Goal: Transaction & Acquisition: Purchase product/service

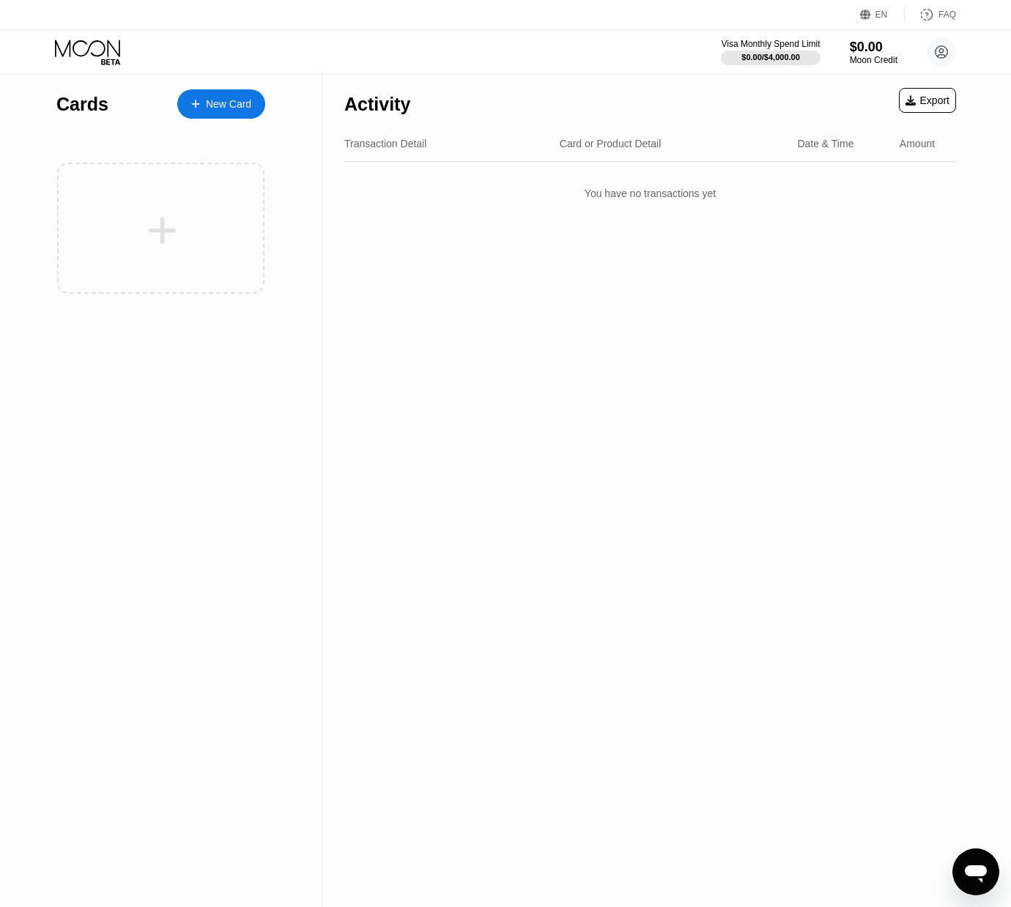
click at [524, 273] on div "Activity Export Transaction Detail Card or Product Detail Date & Time Amount Yo…" at bounding box center [650, 491] width 656 height 833
click at [224, 99] on div "New Card" at bounding box center [228, 104] width 45 height 12
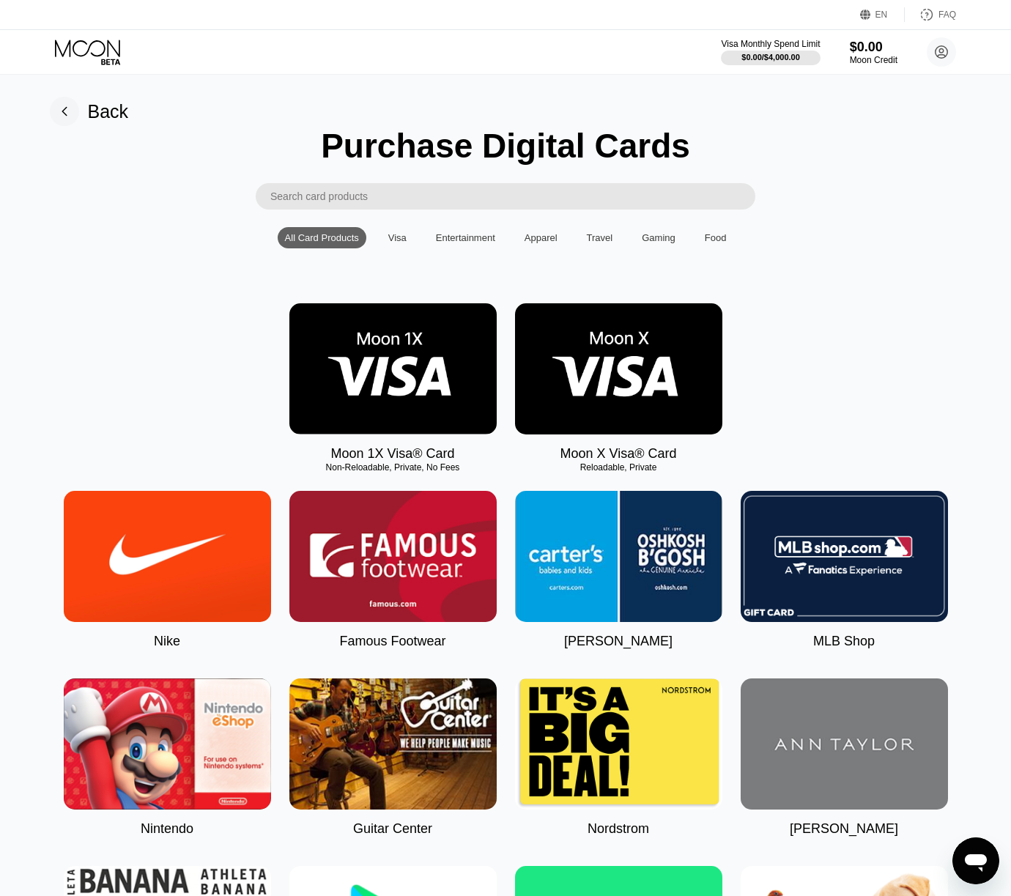
click at [399, 238] on div "Visa" at bounding box center [397, 237] width 18 height 11
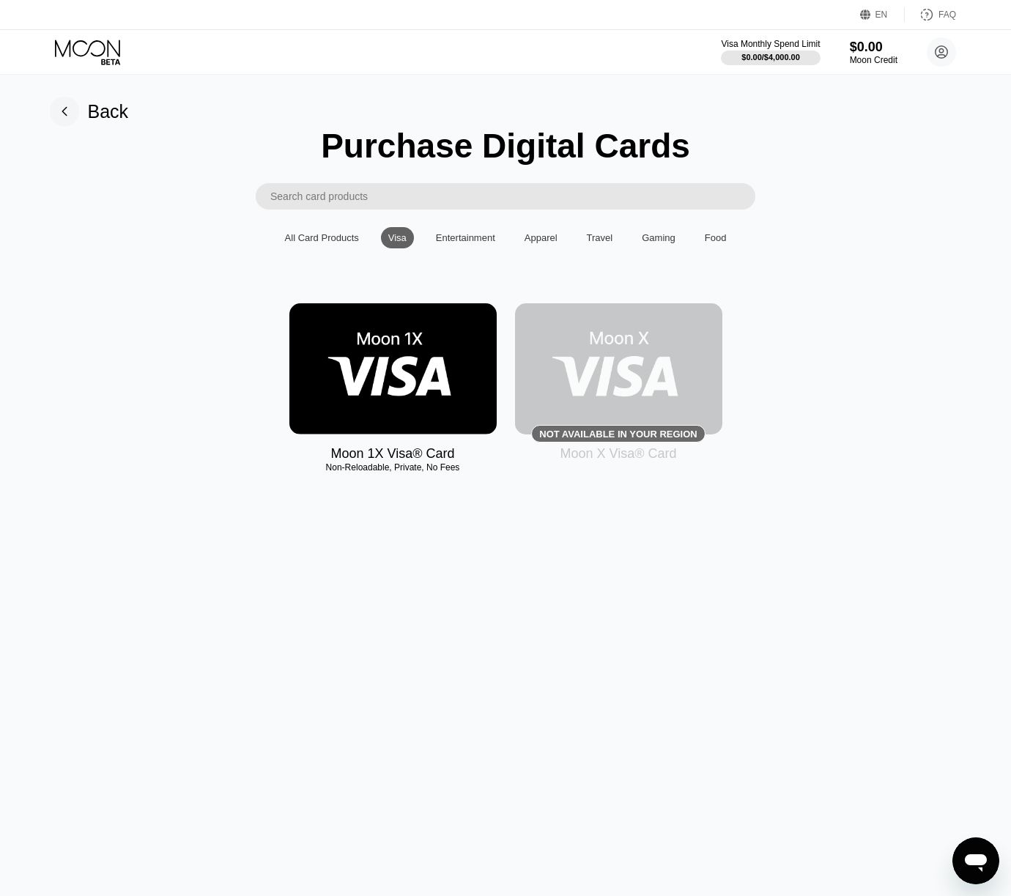
click at [382, 383] on img at bounding box center [392, 368] width 207 height 131
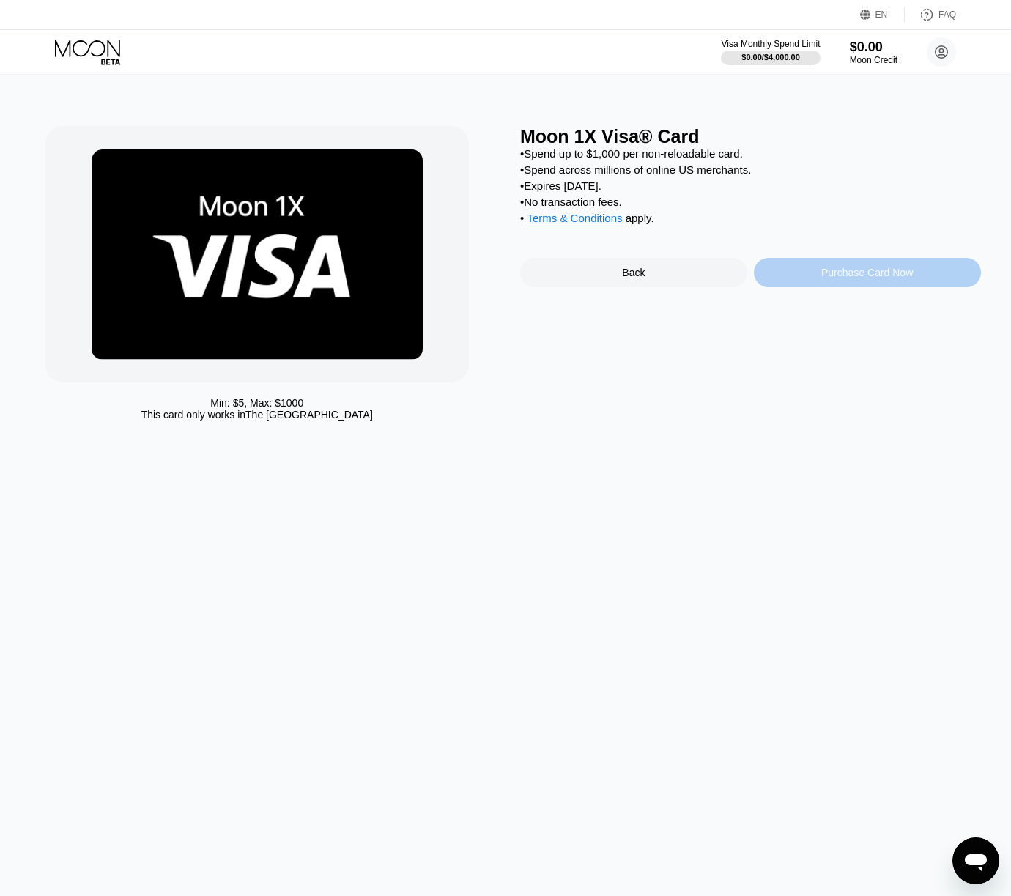
click at [869, 278] on div "Purchase Card Now" at bounding box center [868, 273] width 92 height 12
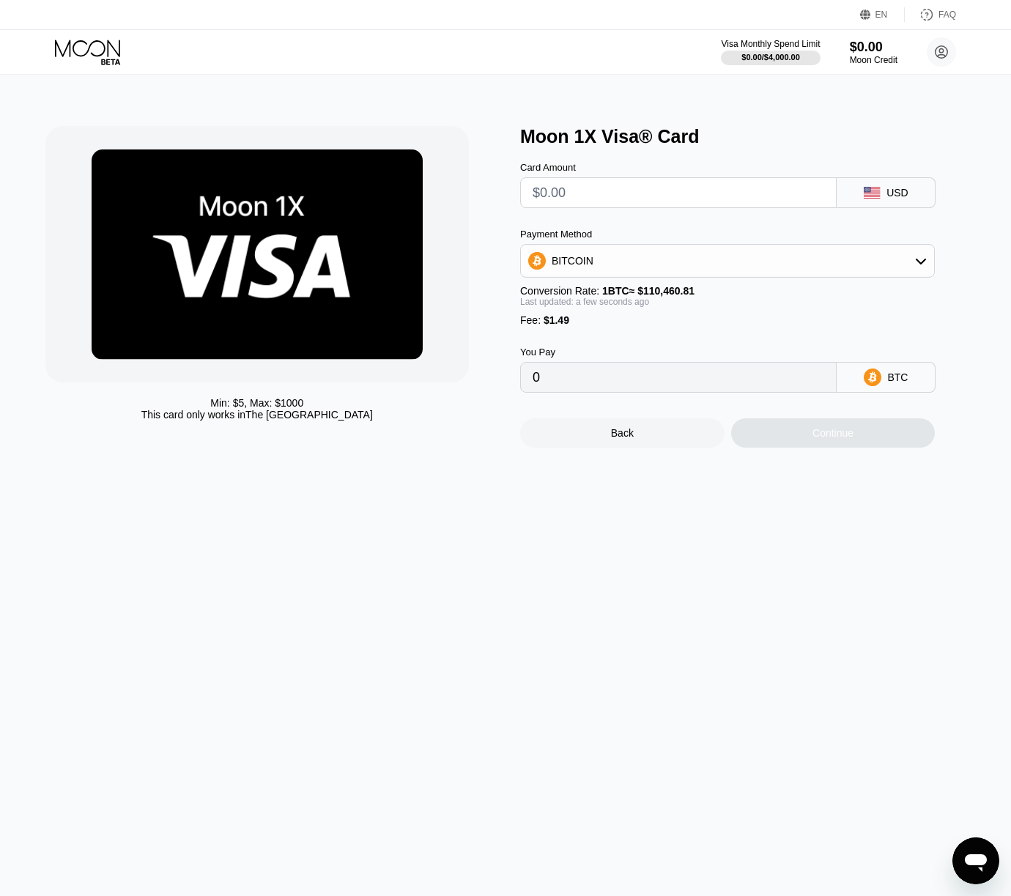
click at [610, 269] on div "BITCOIN" at bounding box center [727, 260] width 413 height 29
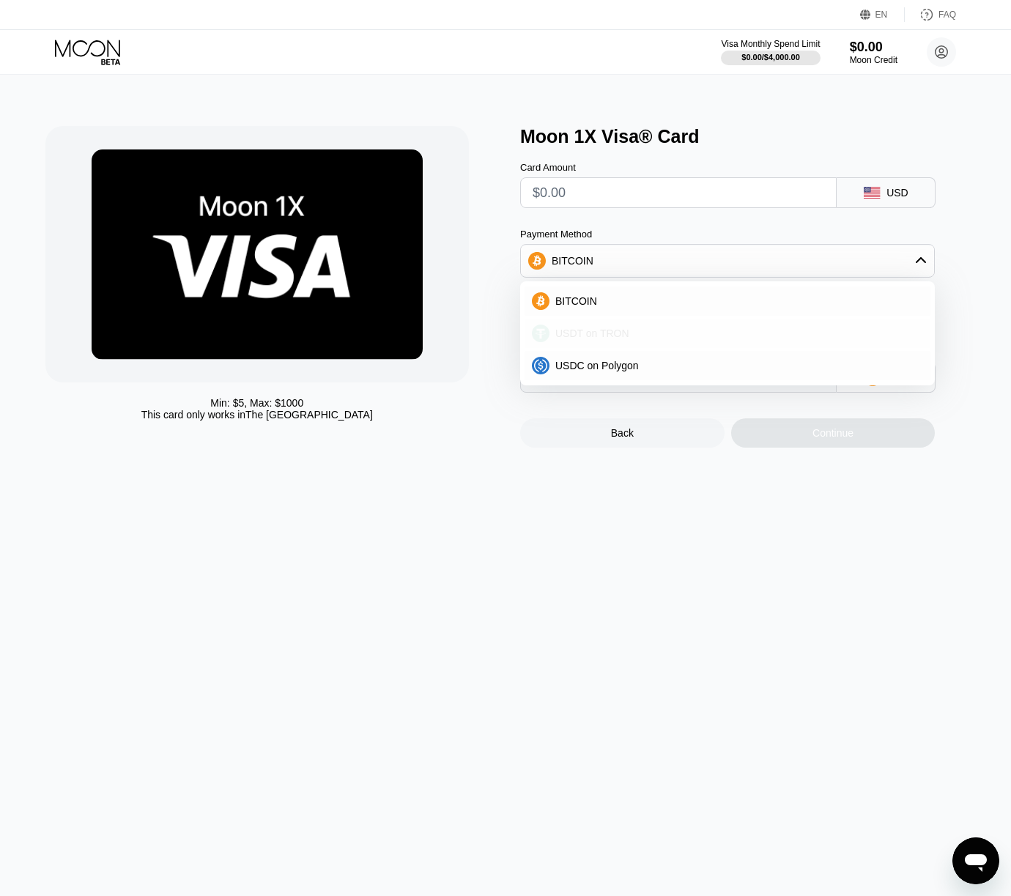
click at [645, 336] on div "USDT on TRON" at bounding box center [737, 334] width 374 height 12
type input "0.00"
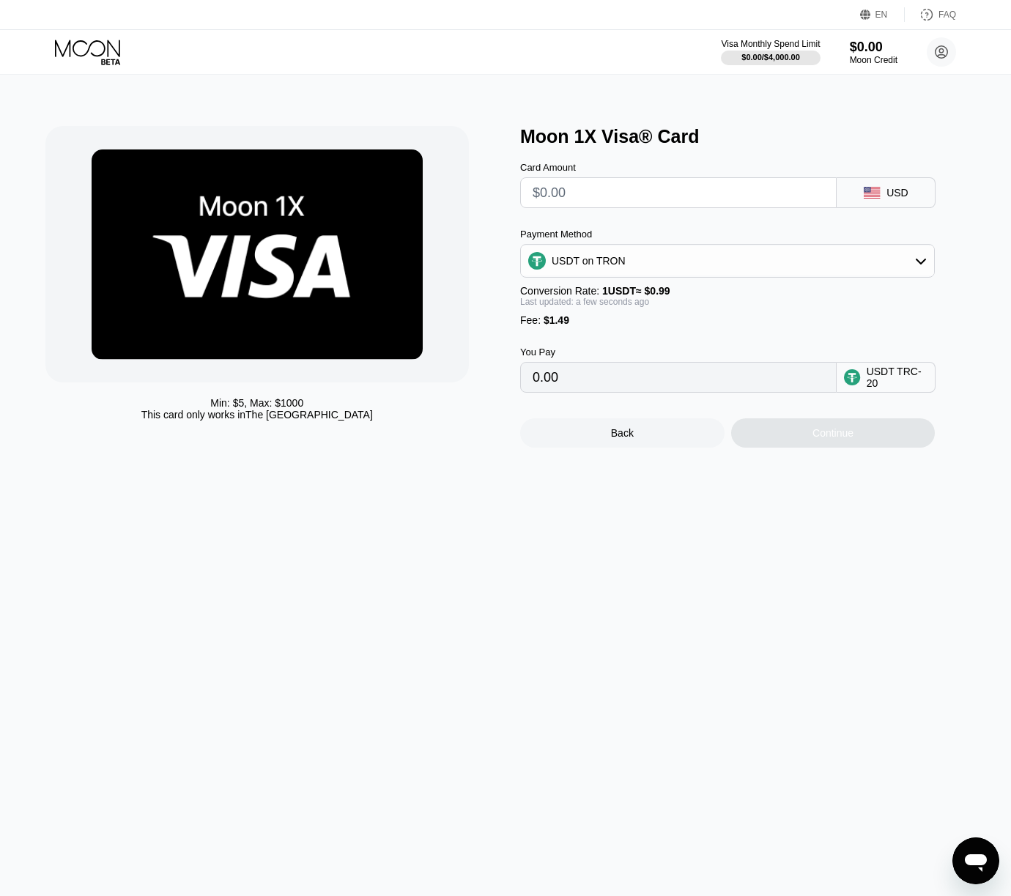
click at [593, 202] on input "text" at bounding box center [679, 192] width 292 height 29
type input "$1"
type input "2.52"
type input "$10"
type input "11.61"
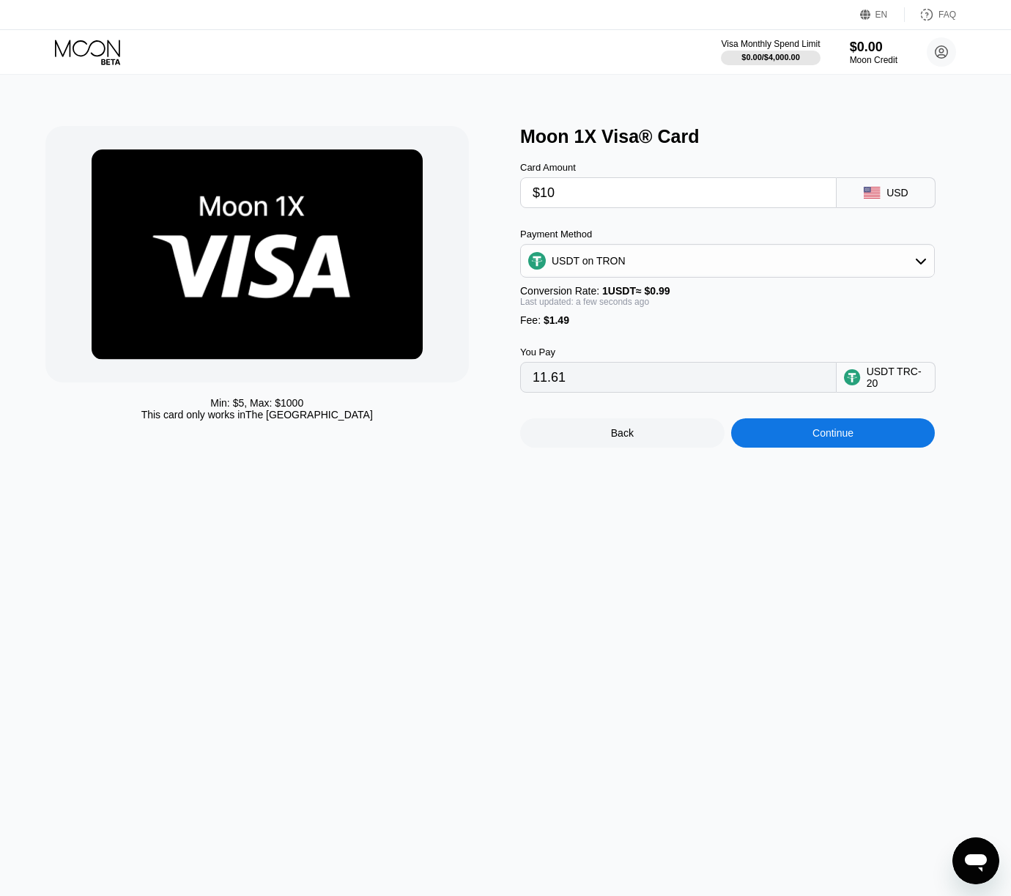
type input "$10"
click at [575, 380] on input "11.61" at bounding box center [679, 377] width 292 height 29
click at [573, 380] on input "11.61" at bounding box center [679, 377] width 292 height 29
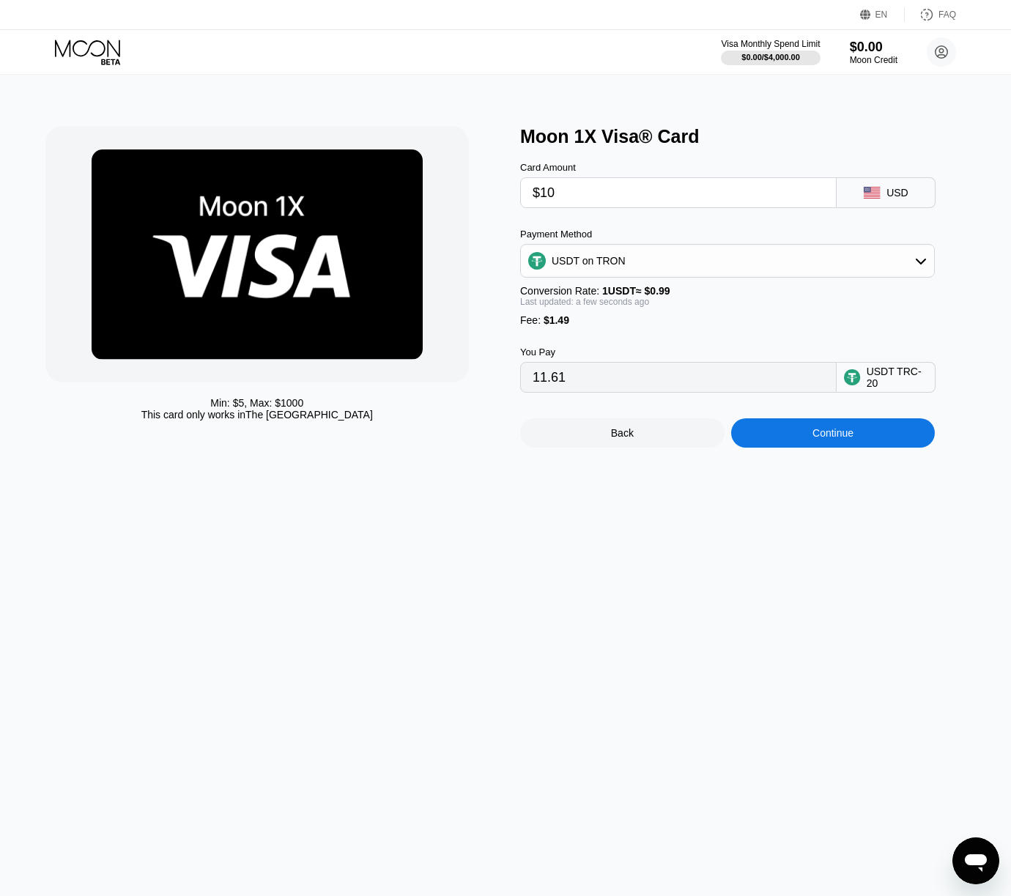
click at [671, 550] on div "Min: $ 5 , Max: $ 1000 This card only works in The United States Moon 1X Visa® …" at bounding box center [506, 486] width 1022 height 822
click at [816, 438] on div "Continue" at bounding box center [833, 433] width 41 height 12
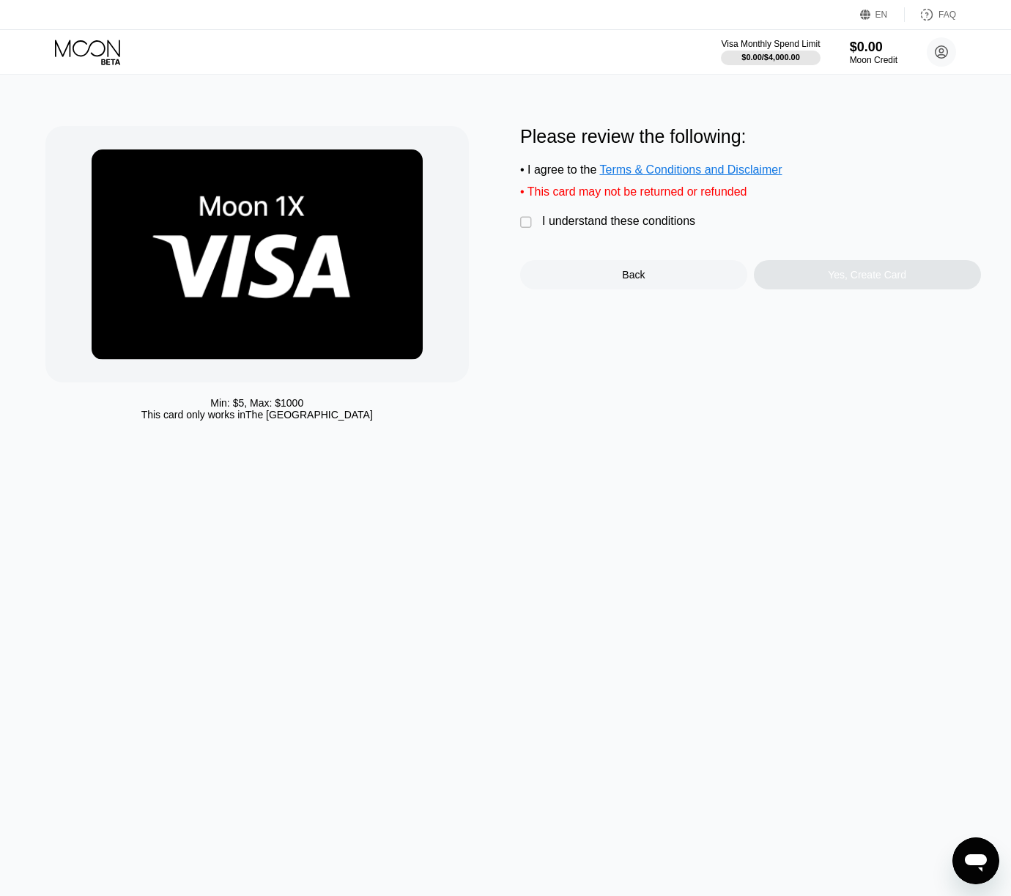
click at [529, 218] on div "" at bounding box center [527, 222] width 15 height 15
click at [812, 281] on div "Yes, Create Card" at bounding box center [867, 274] width 227 height 29
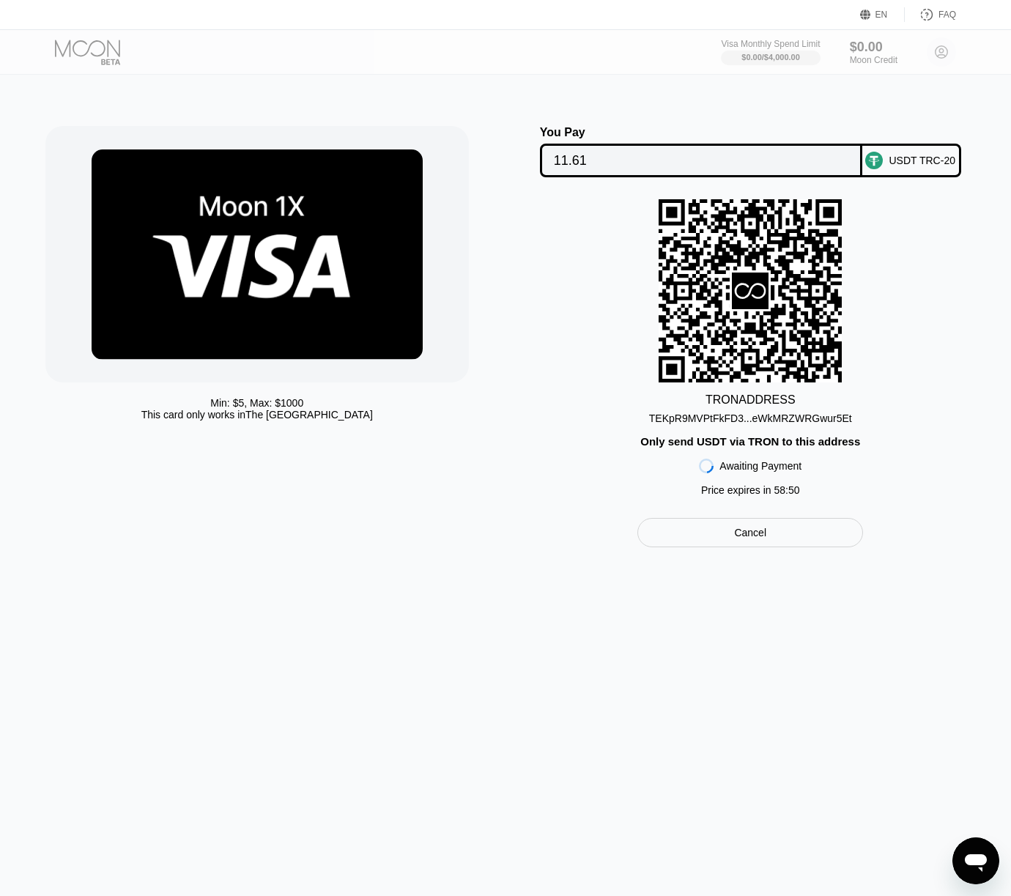
click at [742, 418] on div "TEKpR9MVPtFkFD3...eWkMRZWRGwur5Et" at bounding box center [750, 419] width 203 height 12
click at [723, 418] on div "TEKpR9MVPtFkFD3...eWkMRZWRGwur5Et" at bounding box center [750, 419] width 203 height 12
click at [503, 643] on div "Min: $ 5 , Max: $ 1000 This card only works in The United States You Pay 11.61 …" at bounding box center [506, 486] width 1022 height 822
click at [679, 686] on div "Min: $ 5 , Max: $ 1000 This card only works in The United States You Pay 11.61 …" at bounding box center [506, 486] width 1022 height 822
click at [795, 422] on div "TEKpR9MVPtFkFD3...eWkMRZWRGwur5Et" at bounding box center [750, 419] width 203 height 12
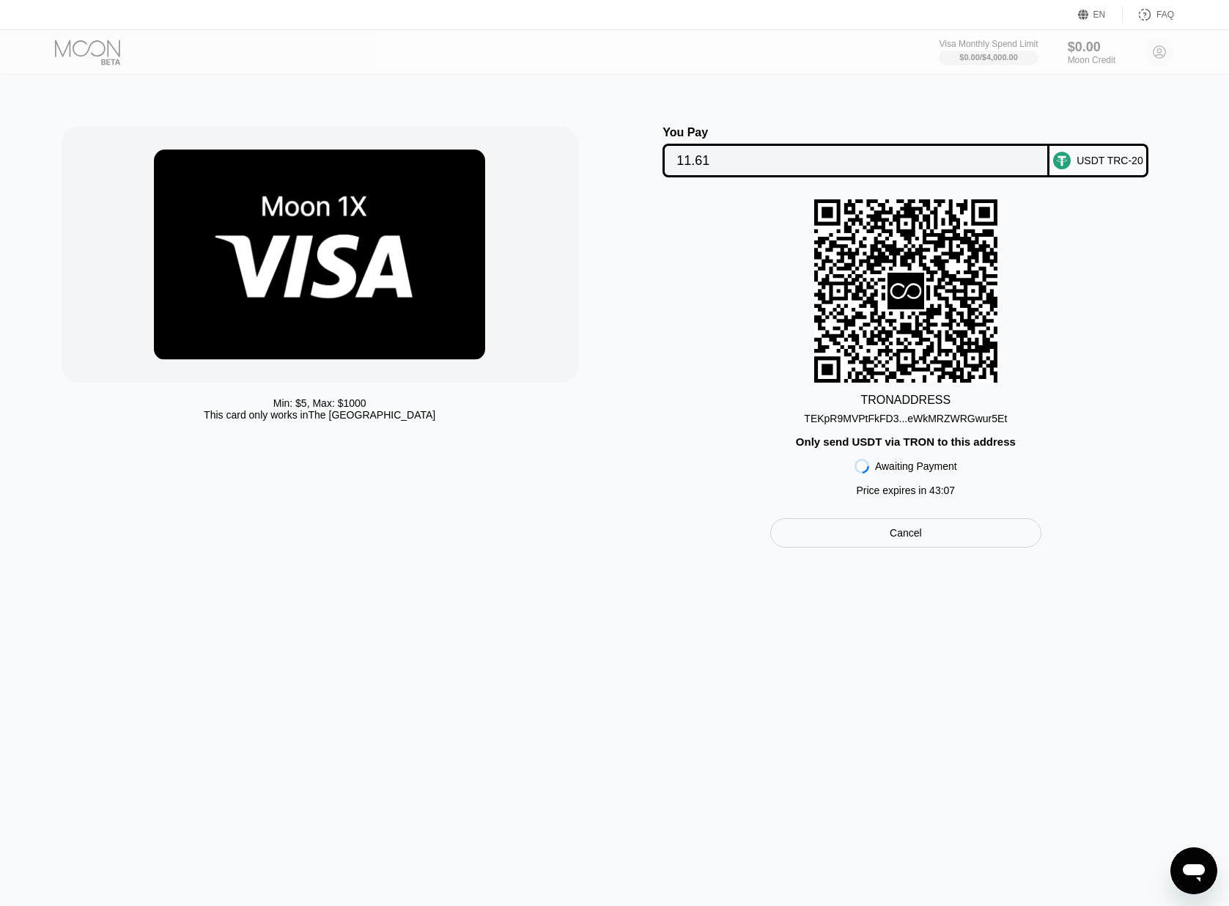
click at [612, 554] on div "Min: $ 5 , Max: $ 1000 This card only works in The United States You Pay 11.61 …" at bounding box center [614, 490] width 1229 height 831
click at [663, 498] on div "TRON ADDRESS TEKpR9MVPtFkFD3...eWkMRZWRGwur5Et Only send USDT via TRON to this …" at bounding box center [906, 351] width 553 height 304
click at [880, 305] on rect at bounding box center [905, 290] width 183 height 183
click at [737, 356] on div "TRON ADDRESS TEKpR9MVPtFkFD3...eWkMRZWRGwur5Et Only send USDT via TRON to this …" at bounding box center [906, 351] width 553 height 304
click at [959, 442] on div "Only send USDT via TRON to this address" at bounding box center [906, 441] width 220 height 12
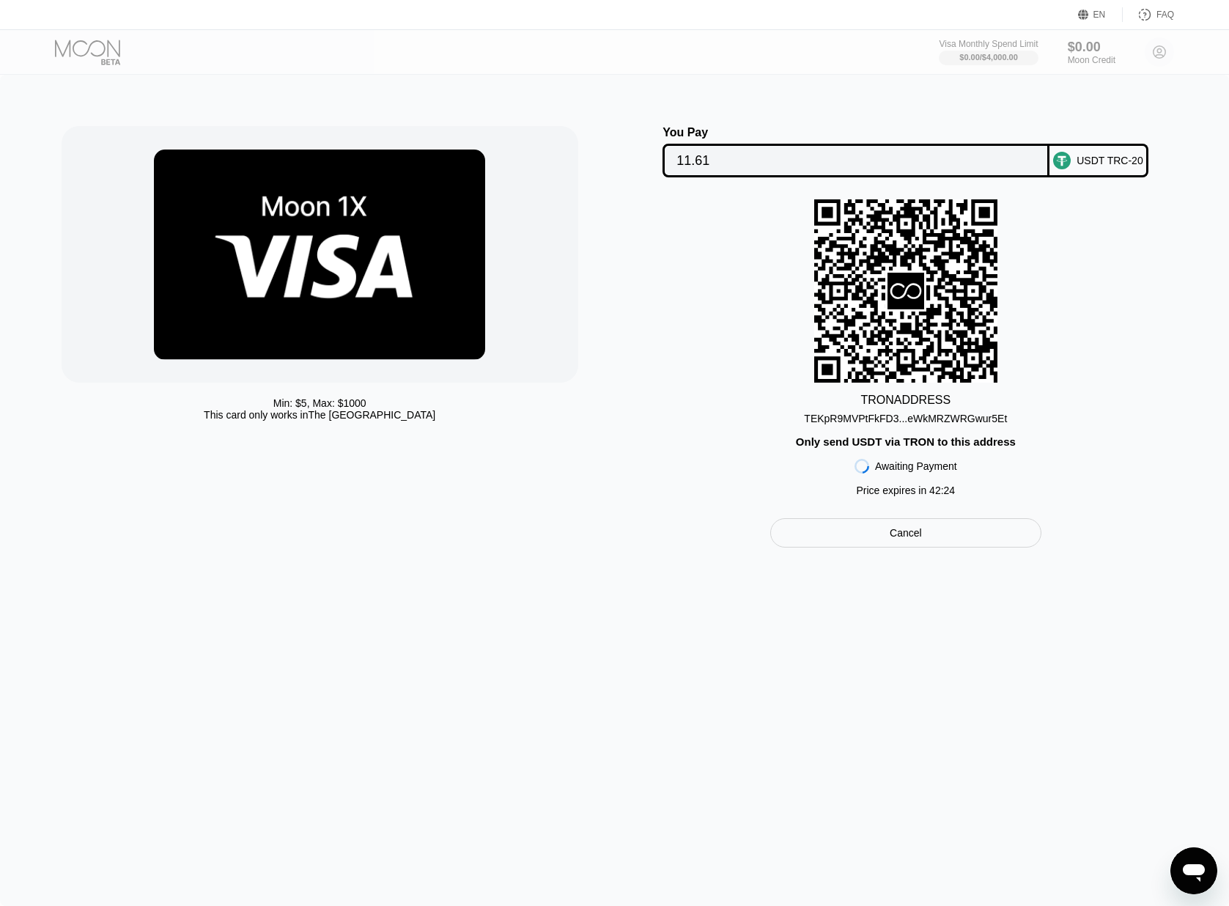
click at [912, 467] on div "Awaiting Payment" at bounding box center [916, 466] width 82 height 12
click at [901, 492] on div "Price expires in 42 : 23" at bounding box center [906, 490] width 99 height 12
click at [716, 473] on div "TRON ADDRESS TEKpR9MVPtFkFD3...eWkMRZWRGwur5Et Only send USDT via TRON to this …" at bounding box center [906, 351] width 553 height 304
click at [621, 467] on div "Min: $ 5 , Max: $ 1000 This card only works in The United States You Pay 11.61 …" at bounding box center [615, 336] width 1106 height 421
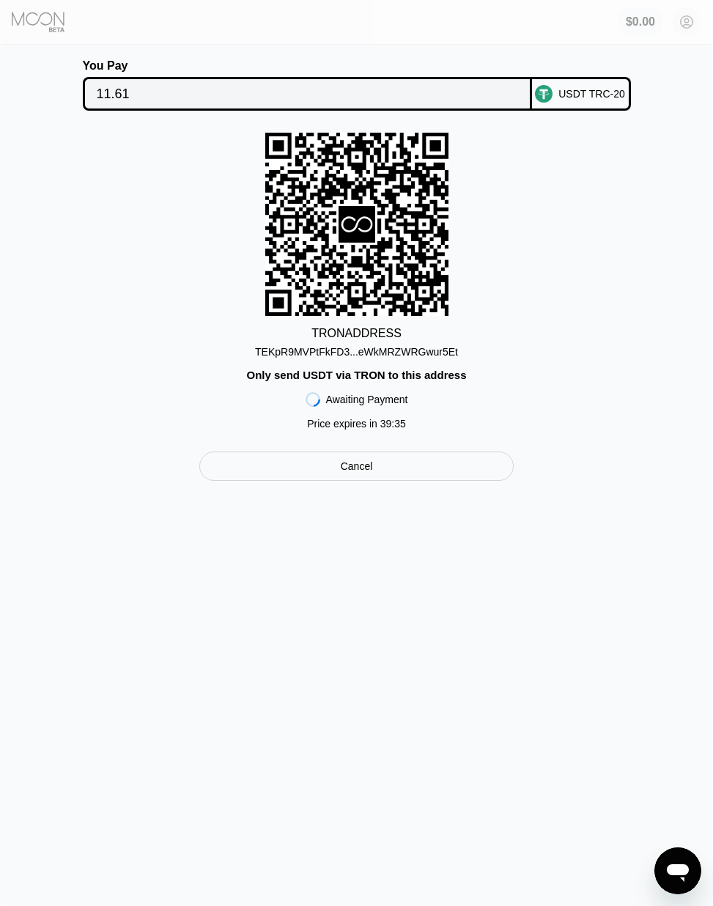
click at [621, 339] on div "TRON ADDRESS TEKpR9MVPtFkFD3...eWkMRZWRGwur5Et Only send USDT via TRON to this …" at bounding box center [357, 285] width 642 height 304
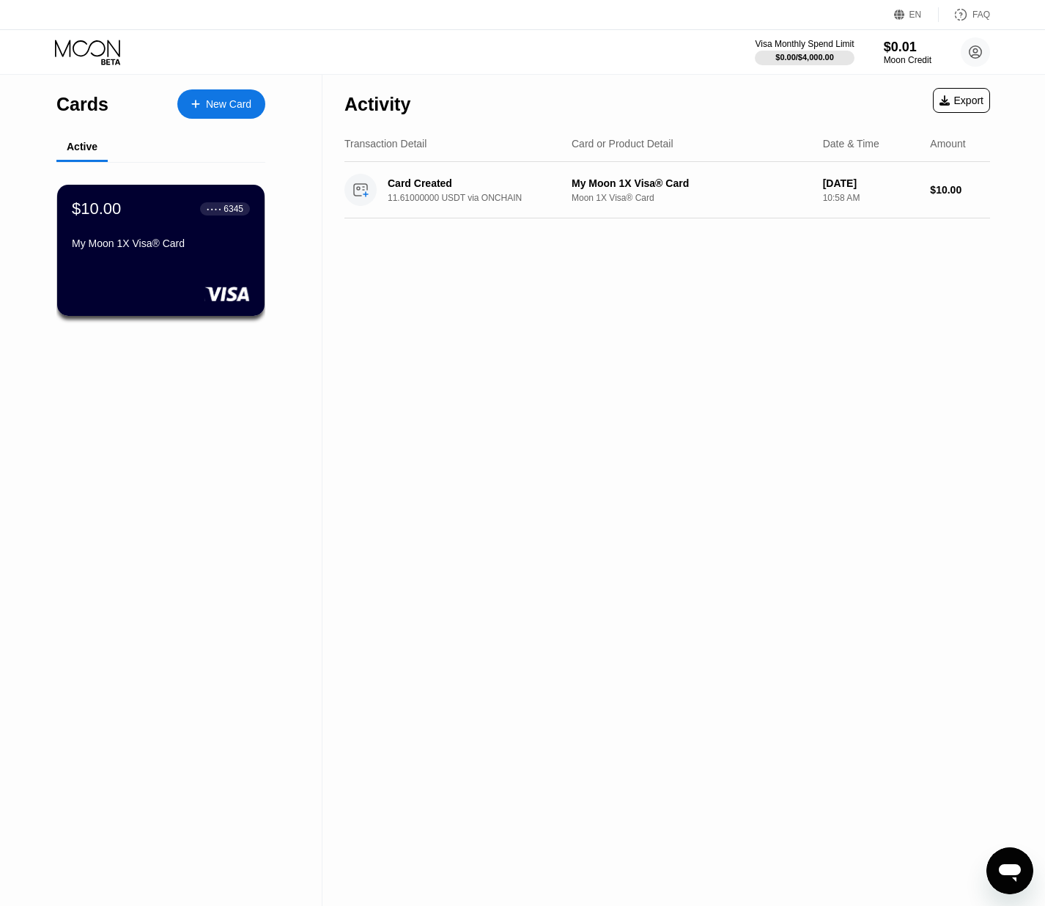
click at [488, 264] on div "Activity Export Transaction Detail Card or Product Detail Date & Time Amount Ca…" at bounding box center [667, 490] width 690 height 831
click at [528, 183] on div "Card Created" at bounding box center [478, 183] width 180 height 12
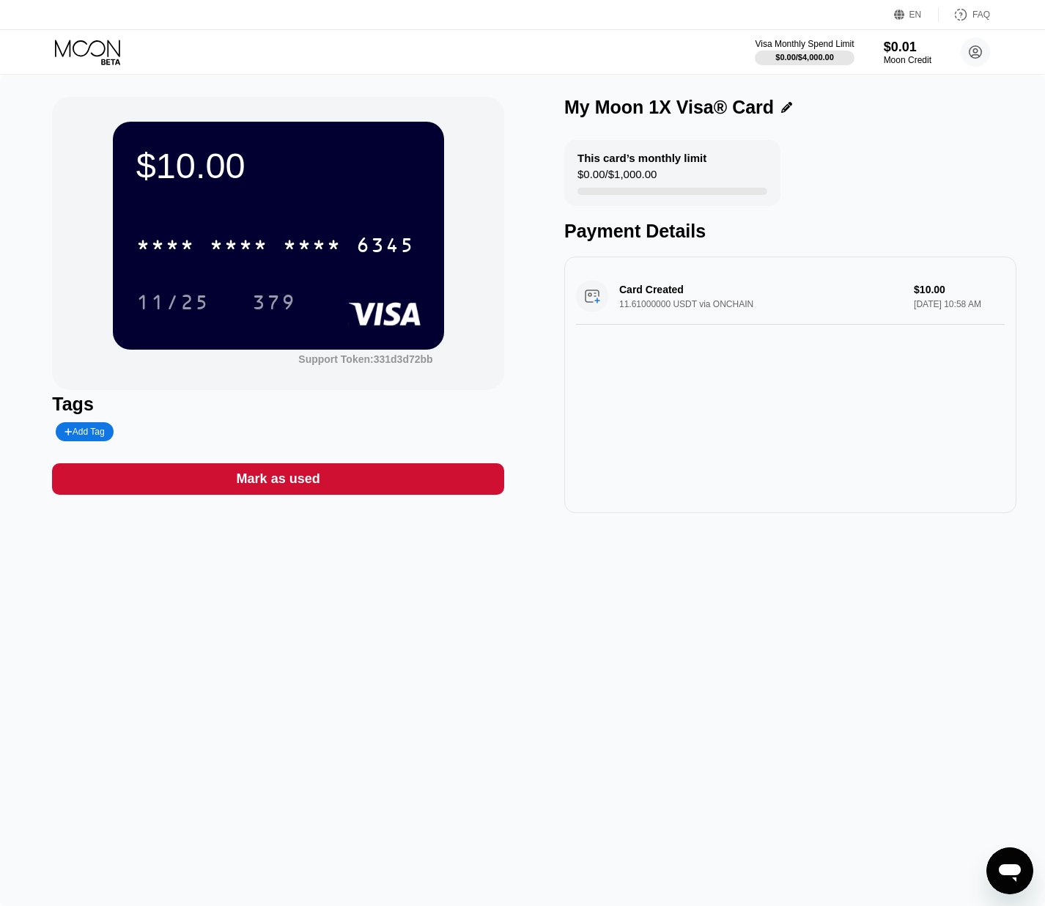
click at [542, 608] on div "$10.00 * * * * * * * * * * * * 6345 11/25 379 Support Token: 331d3d72bb Tags Ad…" at bounding box center [522, 490] width 1045 height 831
click at [391, 359] on div "Support Token: 331d3d72bb" at bounding box center [365, 359] width 134 height 12
click at [113, 44] on icon at bounding box center [89, 53] width 68 height 26
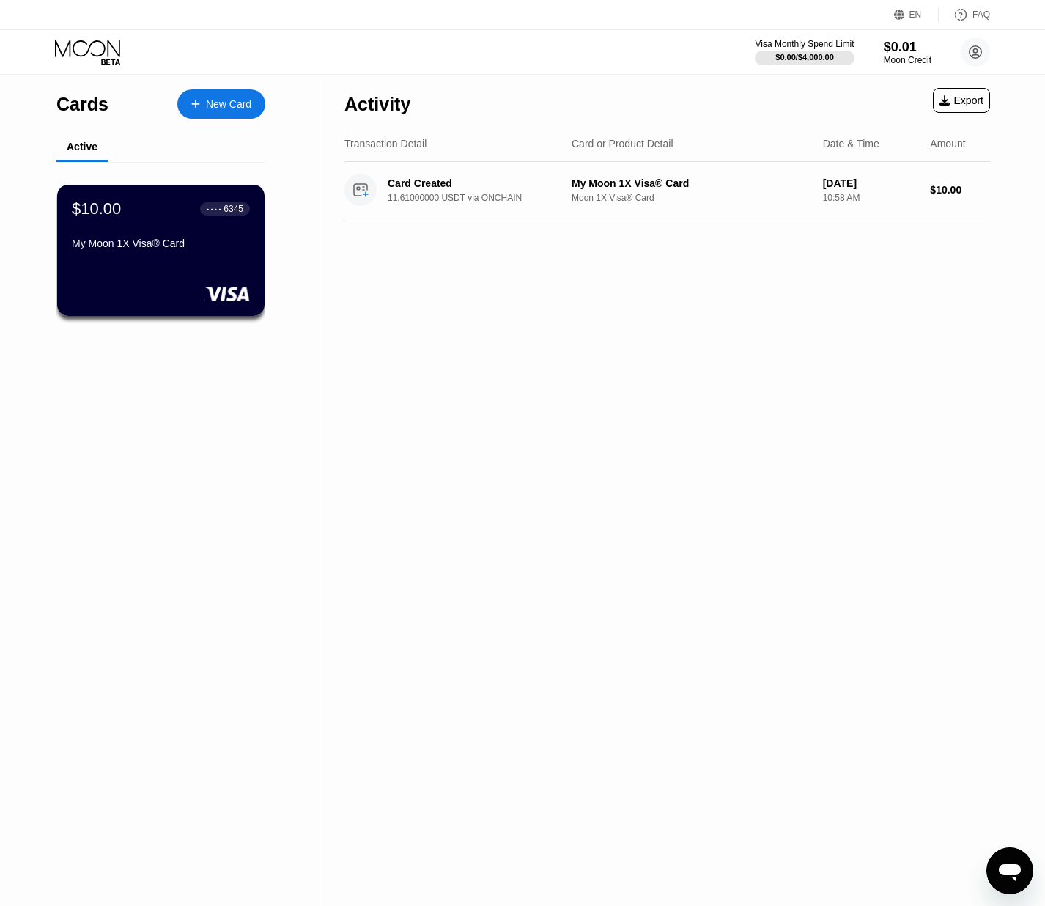
click at [497, 287] on div "Activity Export Transaction Detail Card or Product Detail Date & Time Amount Ca…" at bounding box center [667, 490] width 690 height 831
click at [523, 178] on div "Card Created" at bounding box center [478, 183] width 180 height 12
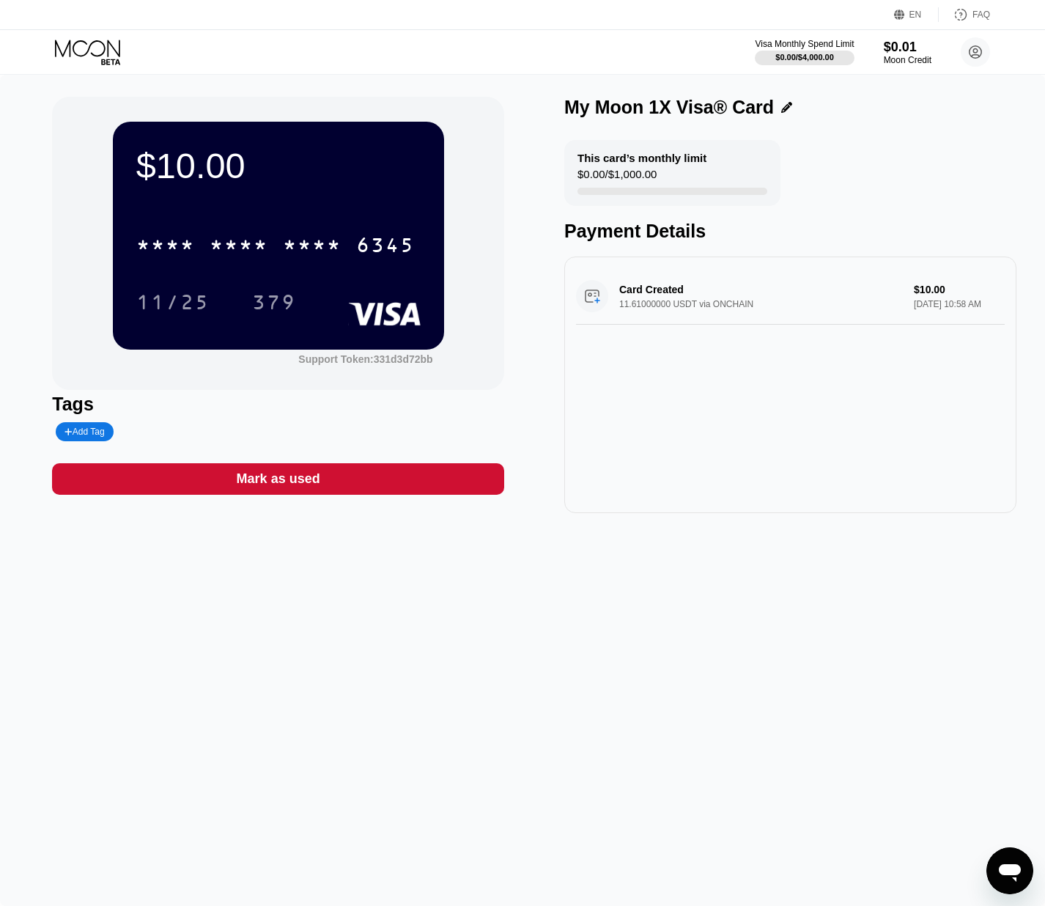
click at [838, 619] on div "$10.00 * * * * * * * * * * * * 6345 11/25 379 Support Token: 331d3d72bb Tags Ad…" at bounding box center [522, 490] width 1045 height 831
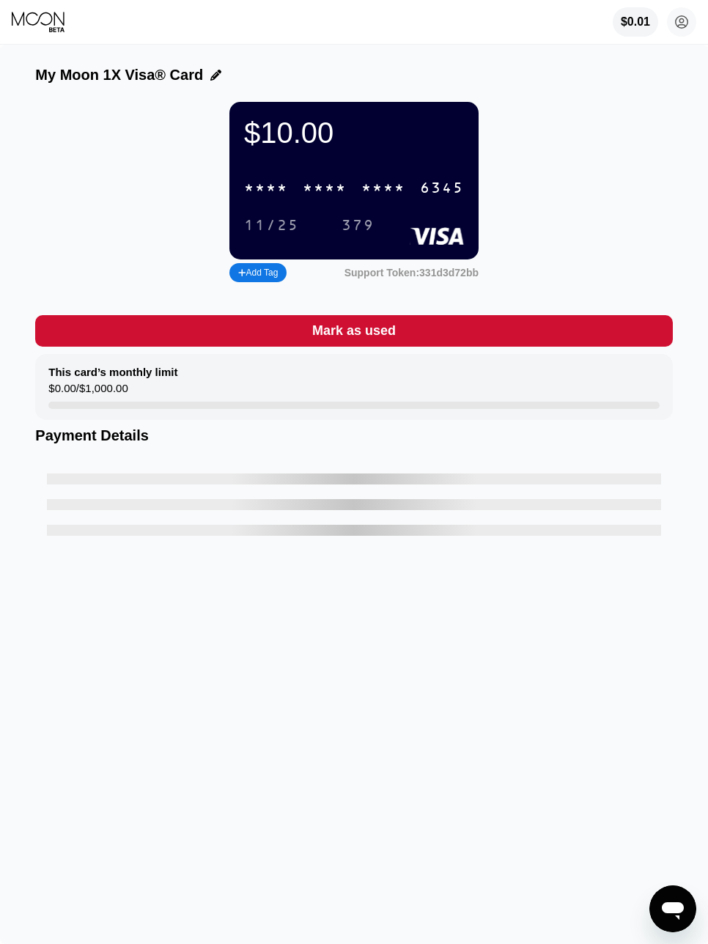
click at [111, 221] on div "$10.00 * * * * * * * * * * * * 6345 11/25 379 Add Tag Support Token: 331d3d72bb" at bounding box center [353, 194] width 637 height 184
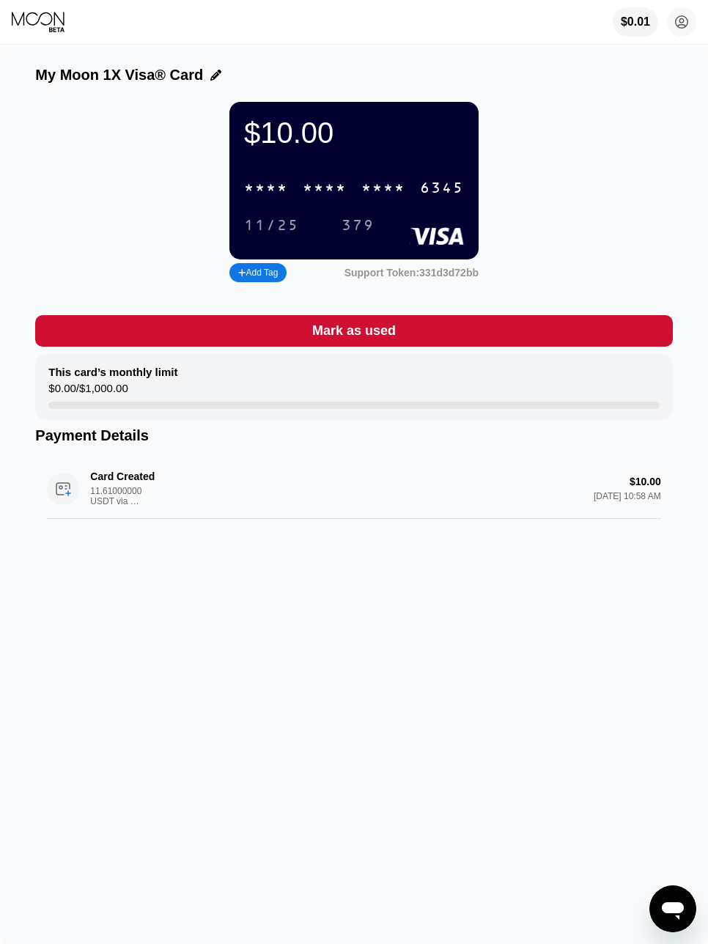
click at [286, 181] on div "* * * *" at bounding box center [266, 188] width 44 height 17
click at [261, 188] on div "4513" at bounding box center [266, 188] width 44 height 17
click at [286, 186] on div "* * * *" at bounding box center [266, 188] width 44 height 17
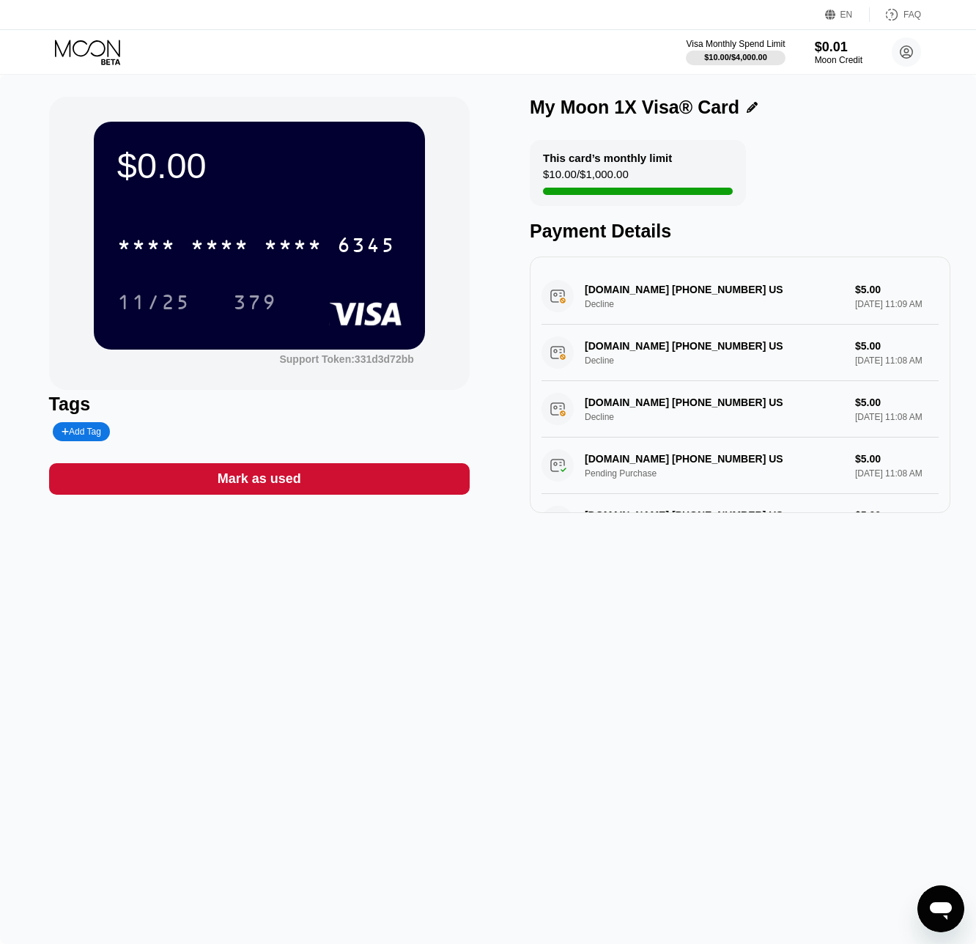
click at [318, 637] on div "$0.00 * * * * * * * * * * * * 6345 11/25 379 Support Token: 331d3d72bb Tags Add…" at bounding box center [488, 509] width 976 height 869
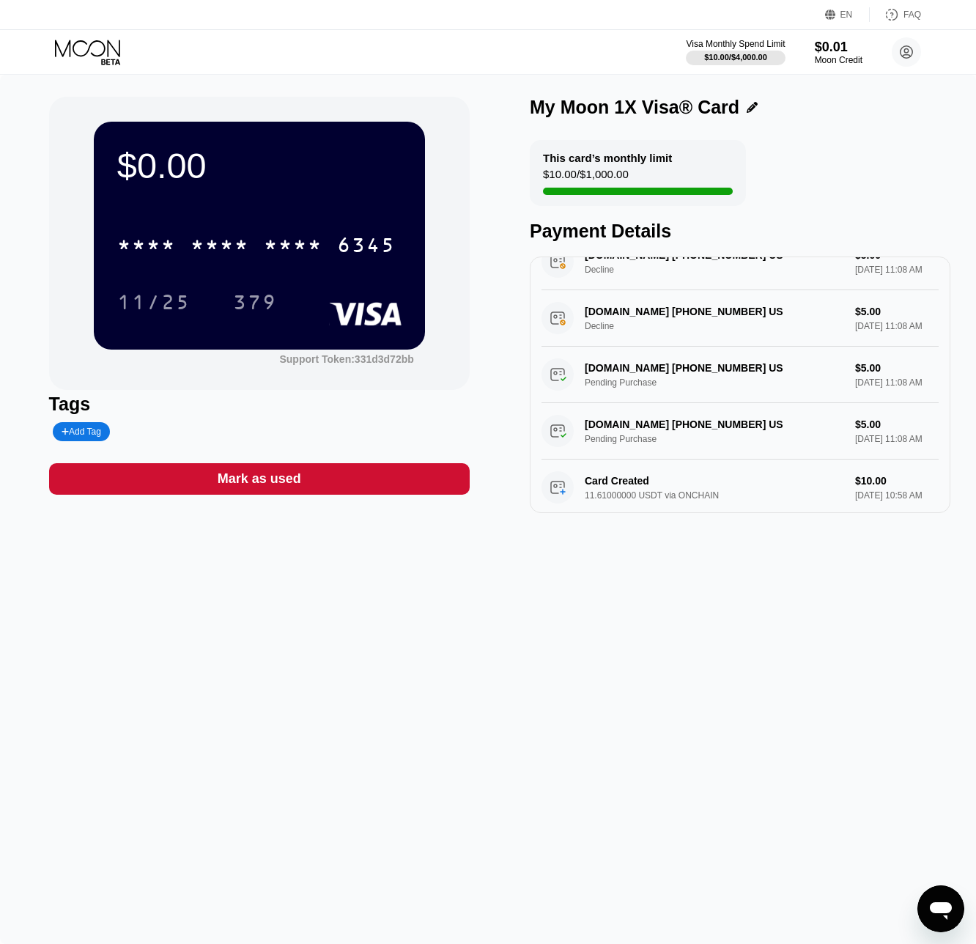
scroll to position [152, 0]
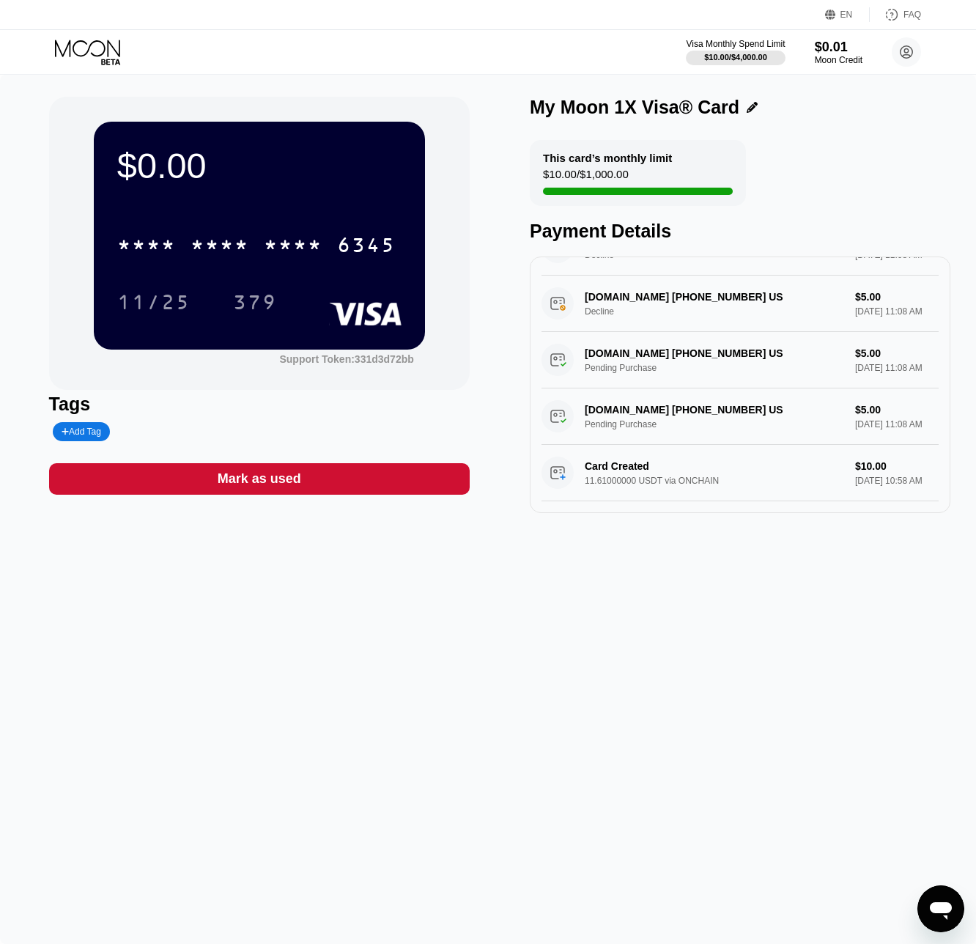
click at [718, 399] on div "[DOMAIN_NAME] [PHONE_NUMBER] US Pending Purchase $5.00 [DATE] 11:08 AM" at bounding box center [740, 416] width 397 height 56
click at [548, 399] on div "[DOMAIN_NAME] [PHONE_NUMBER] US Pending Purchase $5.00 [DATE] 11:08 AM" at bounding box center [740, 416] width 397 height 56
click at [605, 445] on div "Card Created 11.61000000 USDT via ONCHAIN $10.00 [DATE] 10:58 AM" at bounding box center [740, 473] width 397 height 56
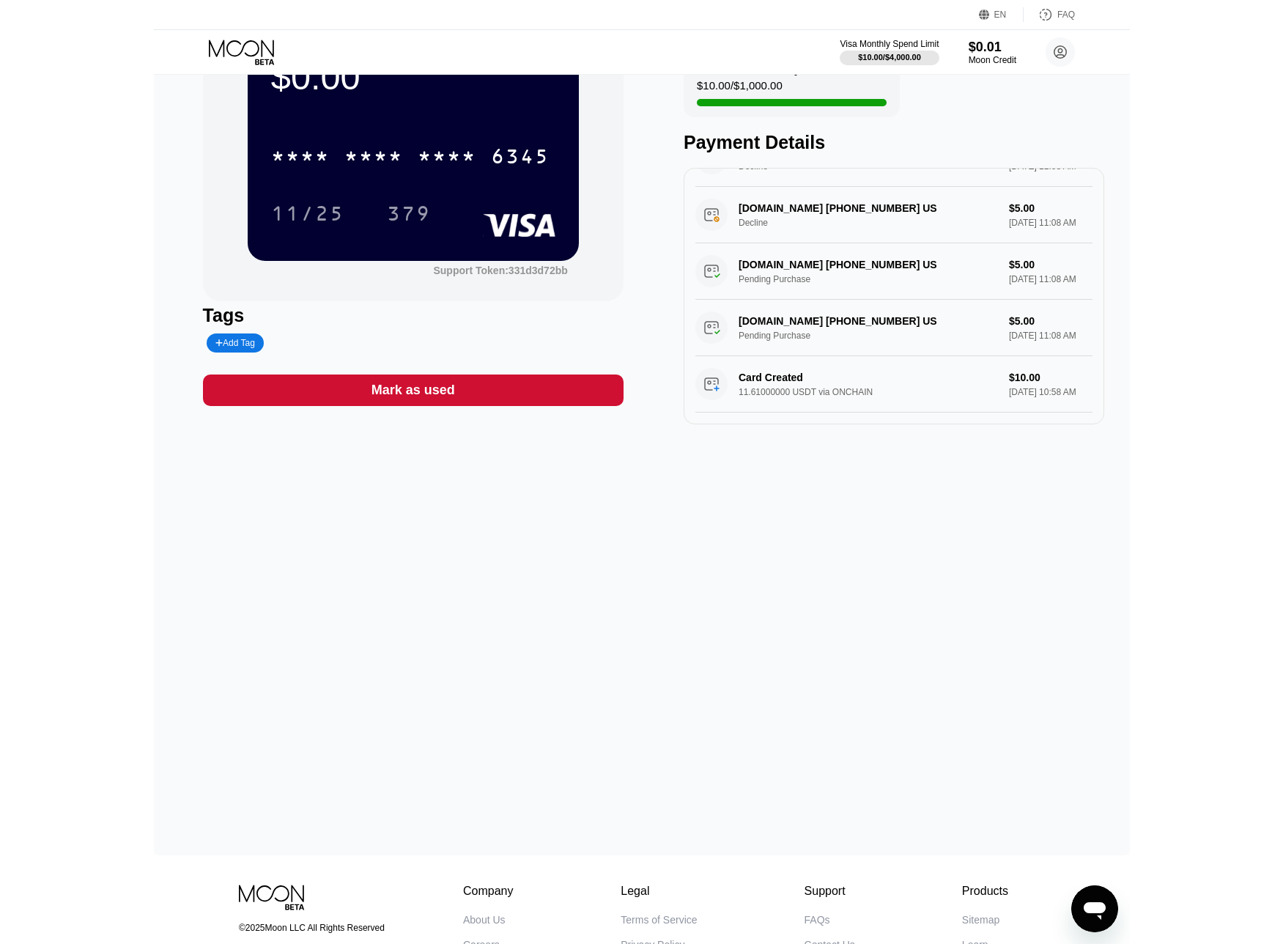
scroll to position [0, 0]
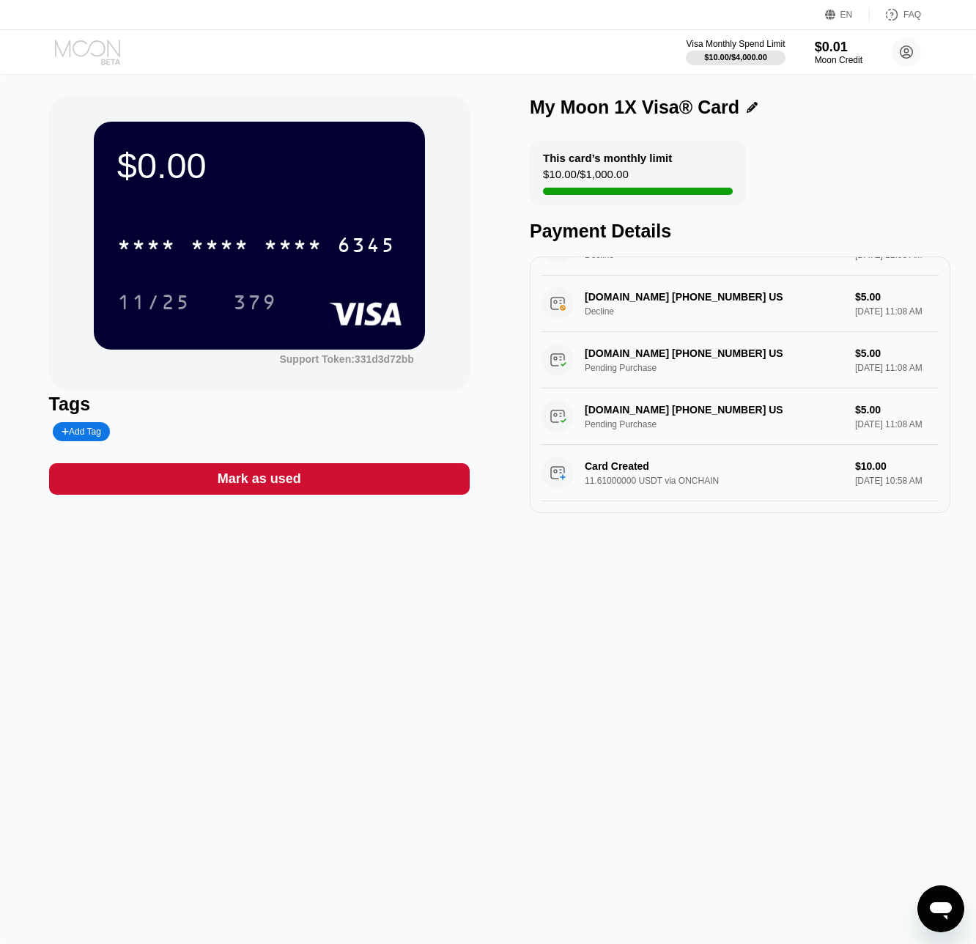
click at [95, 51] on icon at bounding box center [89, 53] width 68 height 26
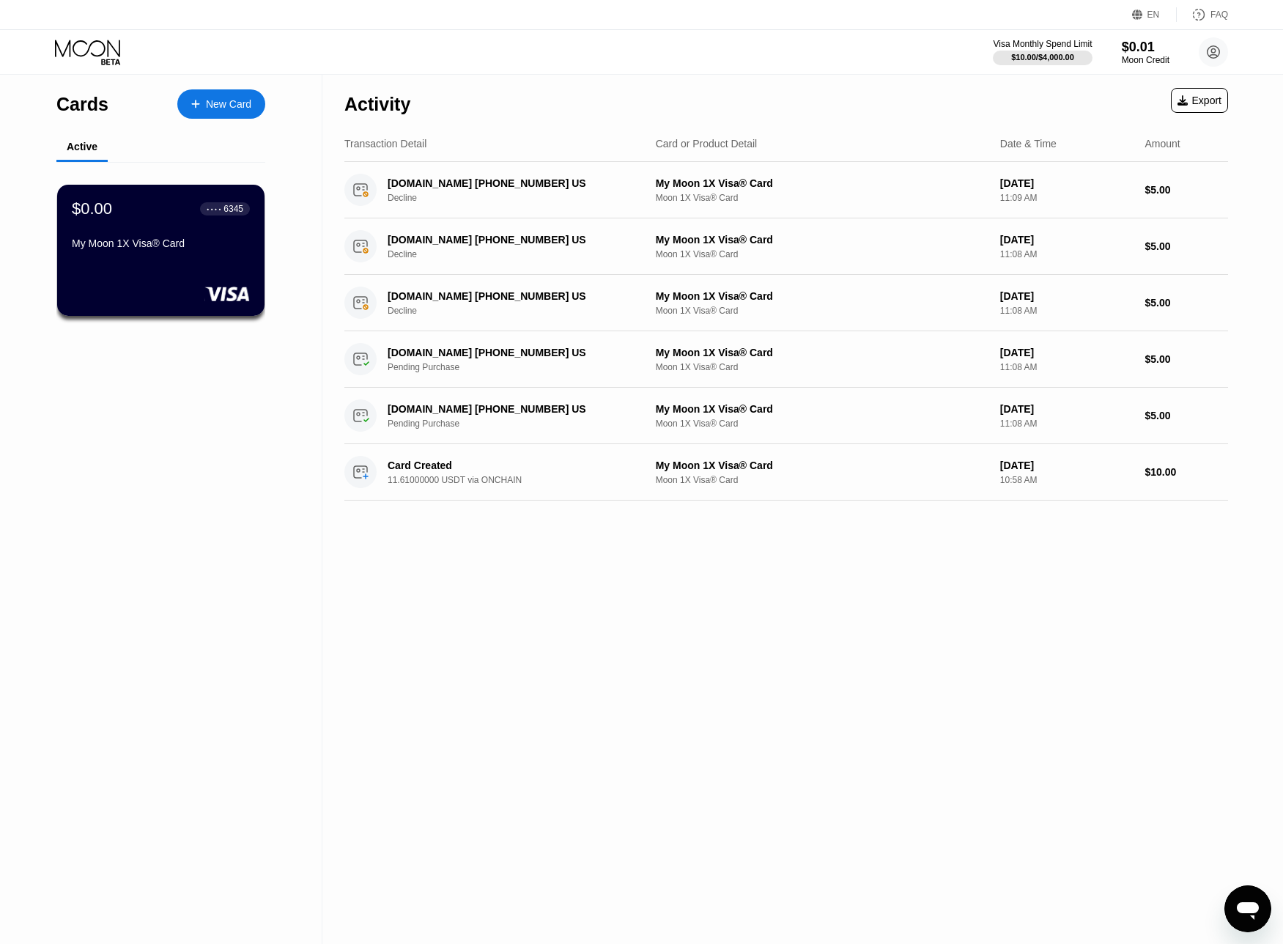
click at [704, 578] on div "Activity Export Transaction Detail Card or Product Detail Date & Time Amount [D…" at bounding box center [786, 509] width 928 height 869
click at [453, 410] on div "[DOMAIN_NAME] [PHONE_NUMBER] US" at bounding box center [513, 409] width 251 height 12
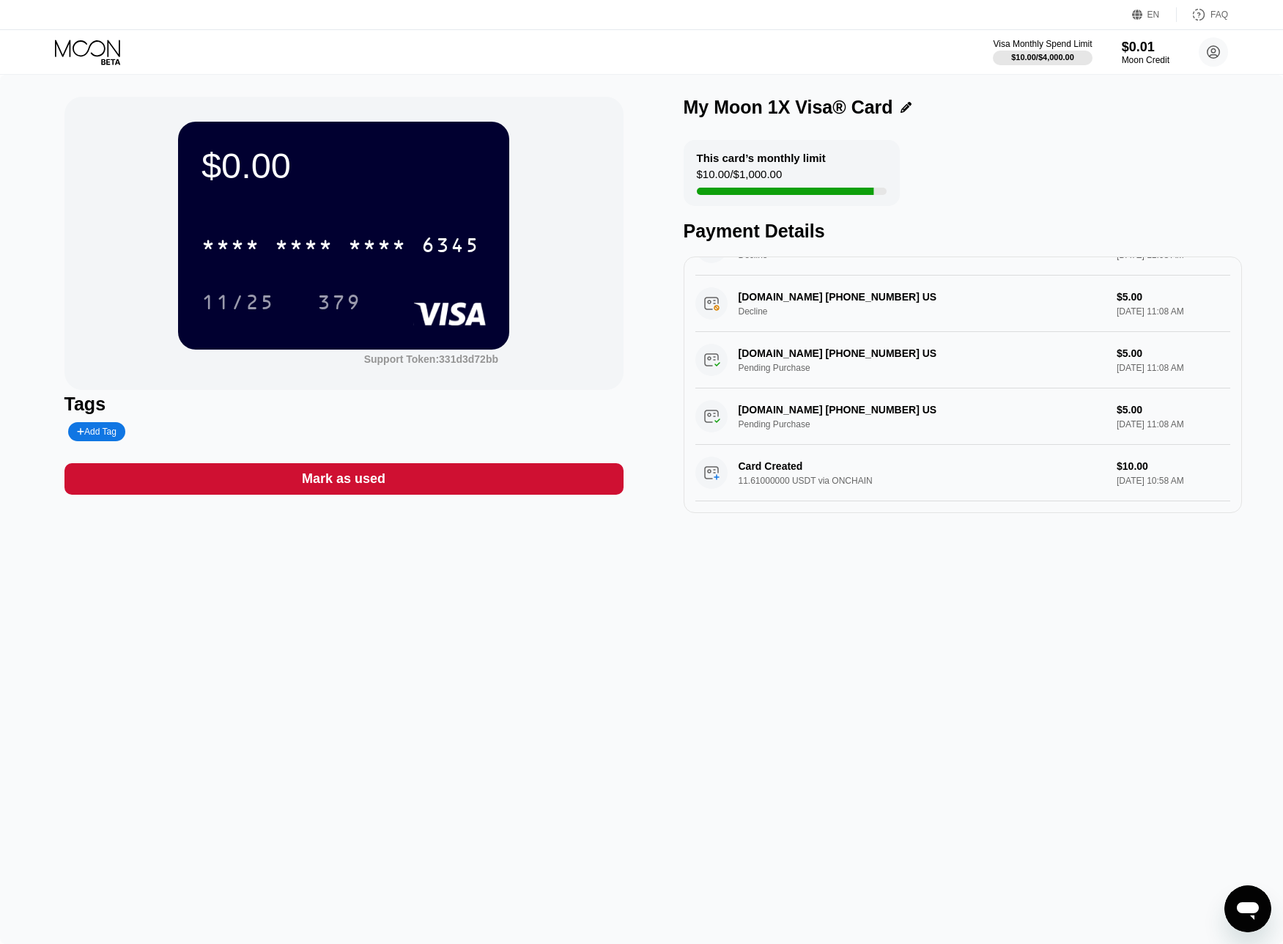
scroll to position [217, 0]
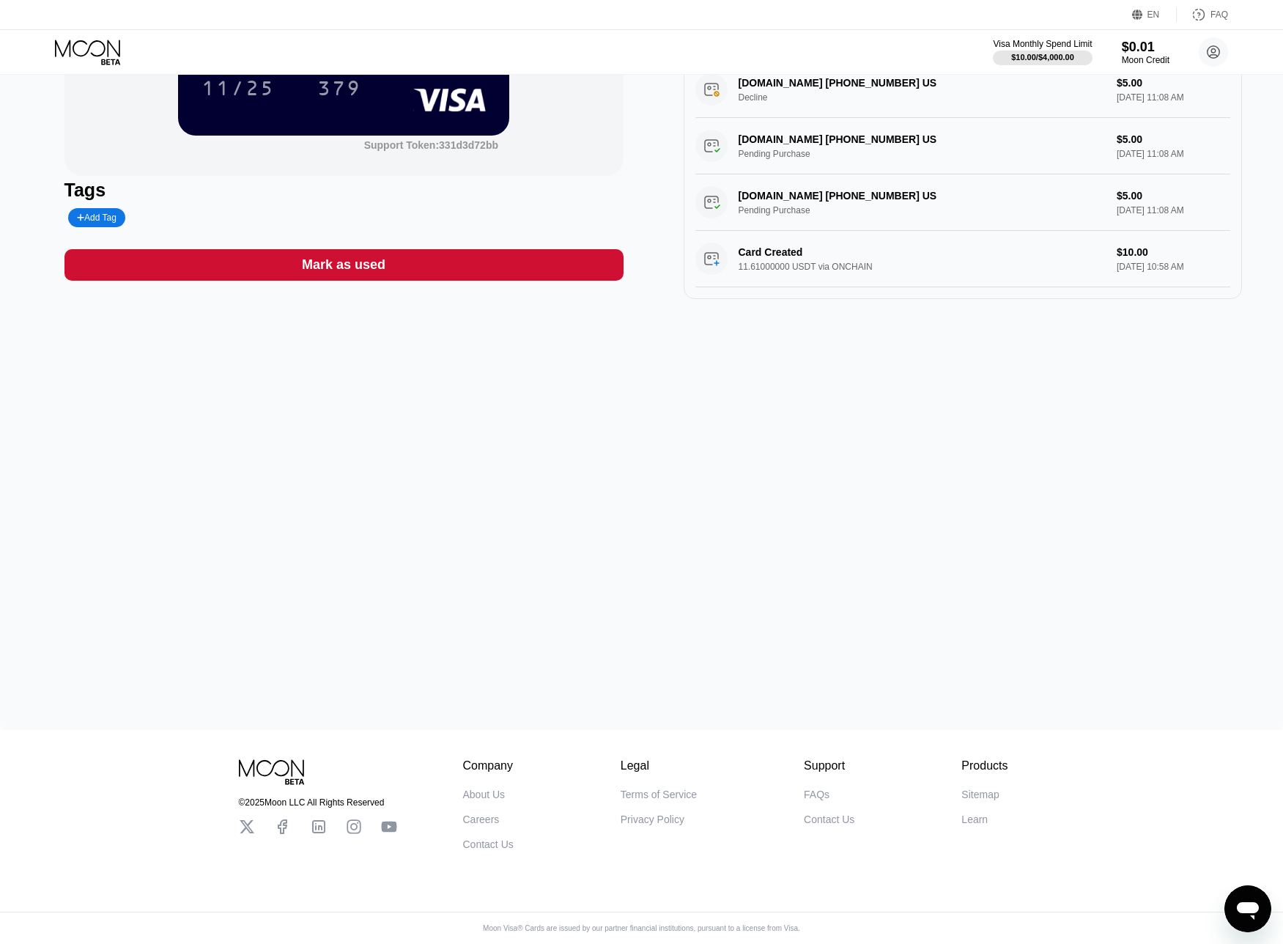
click at [718, 179] on div "[DOMAIN_NAME] [PHONE_NUMBER] US Pending Purchase $5.00 [DATE] 11:08 AM" at bounding box center [964, 202] width 536 height 56
drag, startPoint x: 836, startPoint y: 183, endPoint x: 860, endPoint y: 184, distance: 24.2
click at [718, 183] on div "[DOMAIN_NAME] [PHONE_NUMBER] US Pending Purchase $5.00 [DATE] 11:08 AM" at bounding box center [964, 202] width 536 height 56
click at [718, 185] on div "[DOMAIN_NAME] [PHONE_NUMBER] US Pending Purchase $5.00 [DATE] 11:08 AM" at bounding box center [964, 202] width 536 height 56
click at [718, 189] on div "[DOMAIN_NAME] [PHONE_NUMBER] US Pending Purchase $5.00 [DATE] 11:08 AM" at bounding box center [964, 202] width 536 height 56
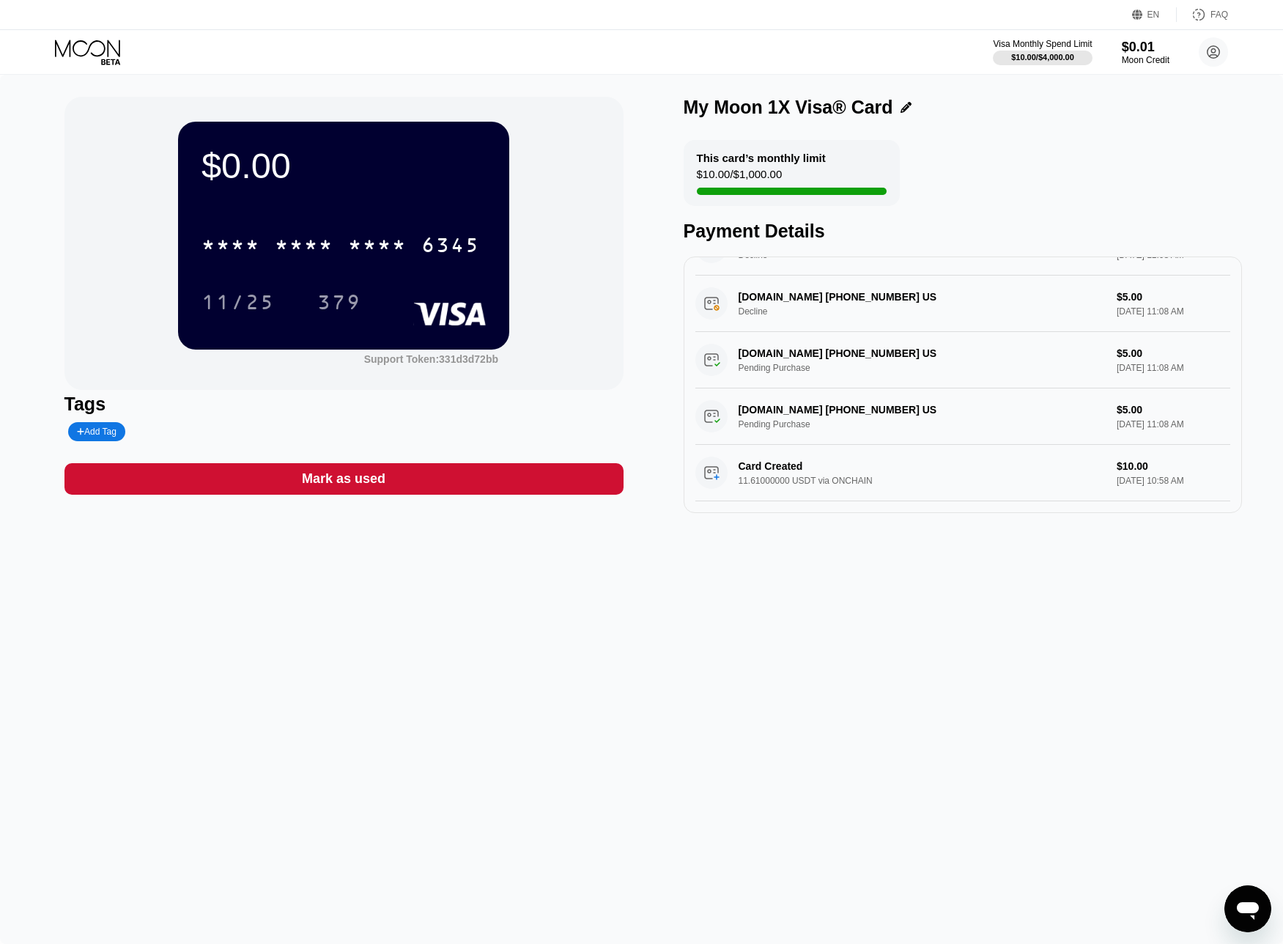
scroll to position [117, 0]
click at [376, 627] on div "$0.00 * * * * * * * * * * * * 6345 11/25 379 Support Token: 331d3d72bb Tags Add…" at bounding box center [641, 509] width 1283 height 869
click at [505, 615] on div "$0.00 * * * * * * * * * * * * 6345 11/25 379 Support Token: 331d3d72bb Tags Add…" at bounding box center [641, 509] width 1283 height 869
click at [718, 59] on circle at bounding box center [1213, 51] width 29 height 29
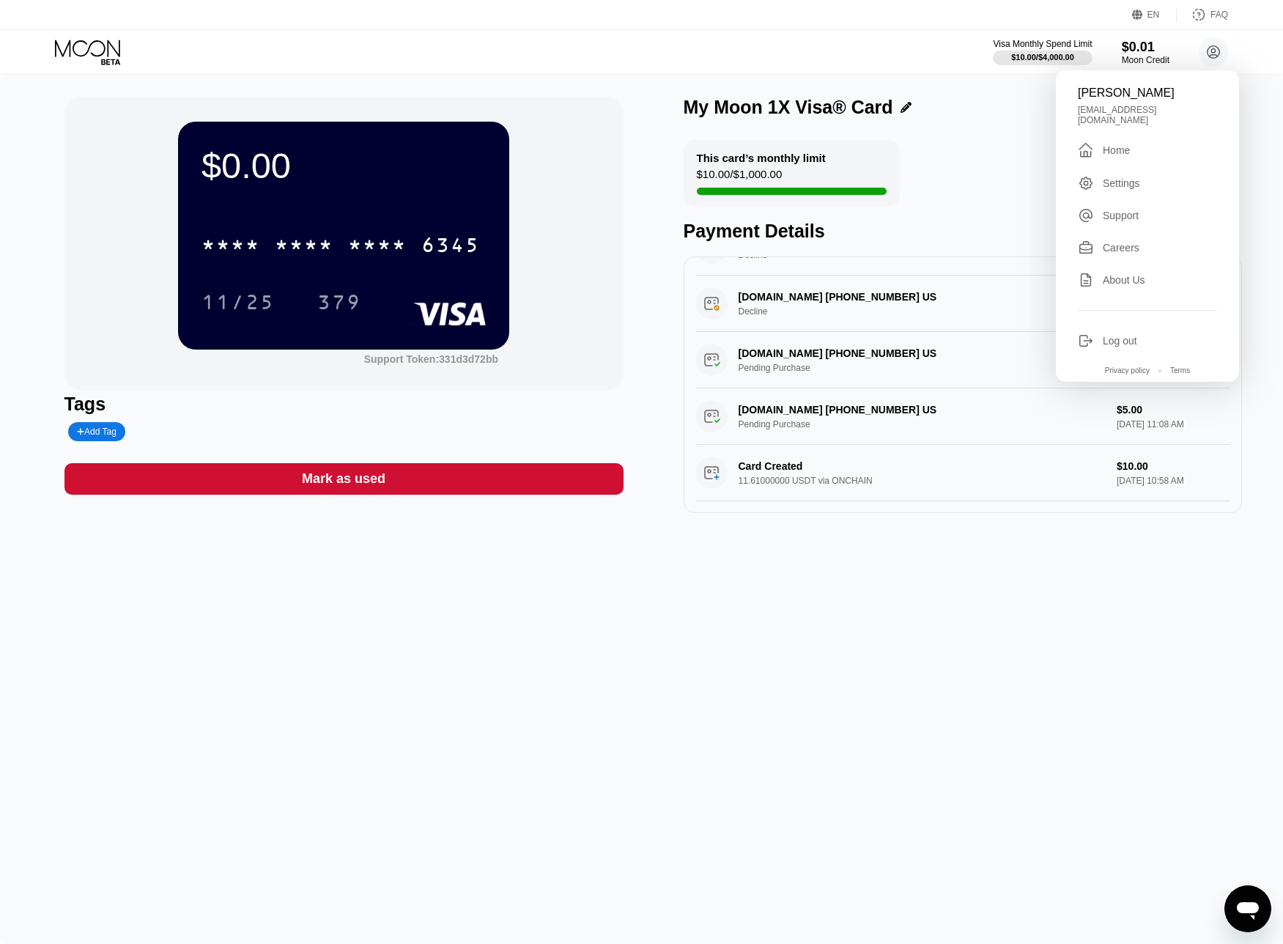
click at [718, 612] on div "$0.00 * * * * * * * * * * * * 6345 11/25 379 Support Token: 331d3d72bb Tags Add…" at bounding box center [641, 509] width 1283 height 869
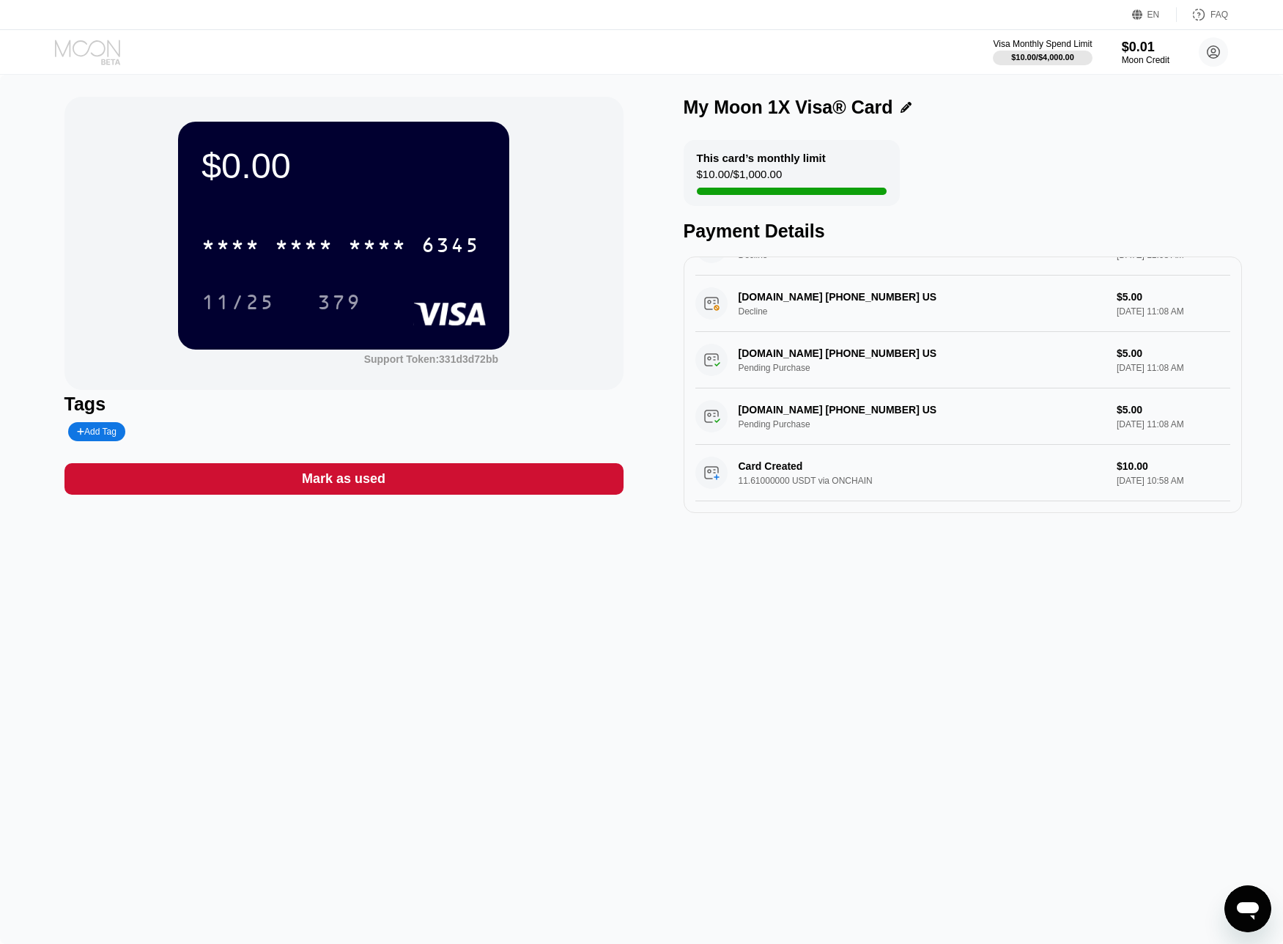
click at [86, 47] on icon at bounding box center [89, 53] width 68 height 26
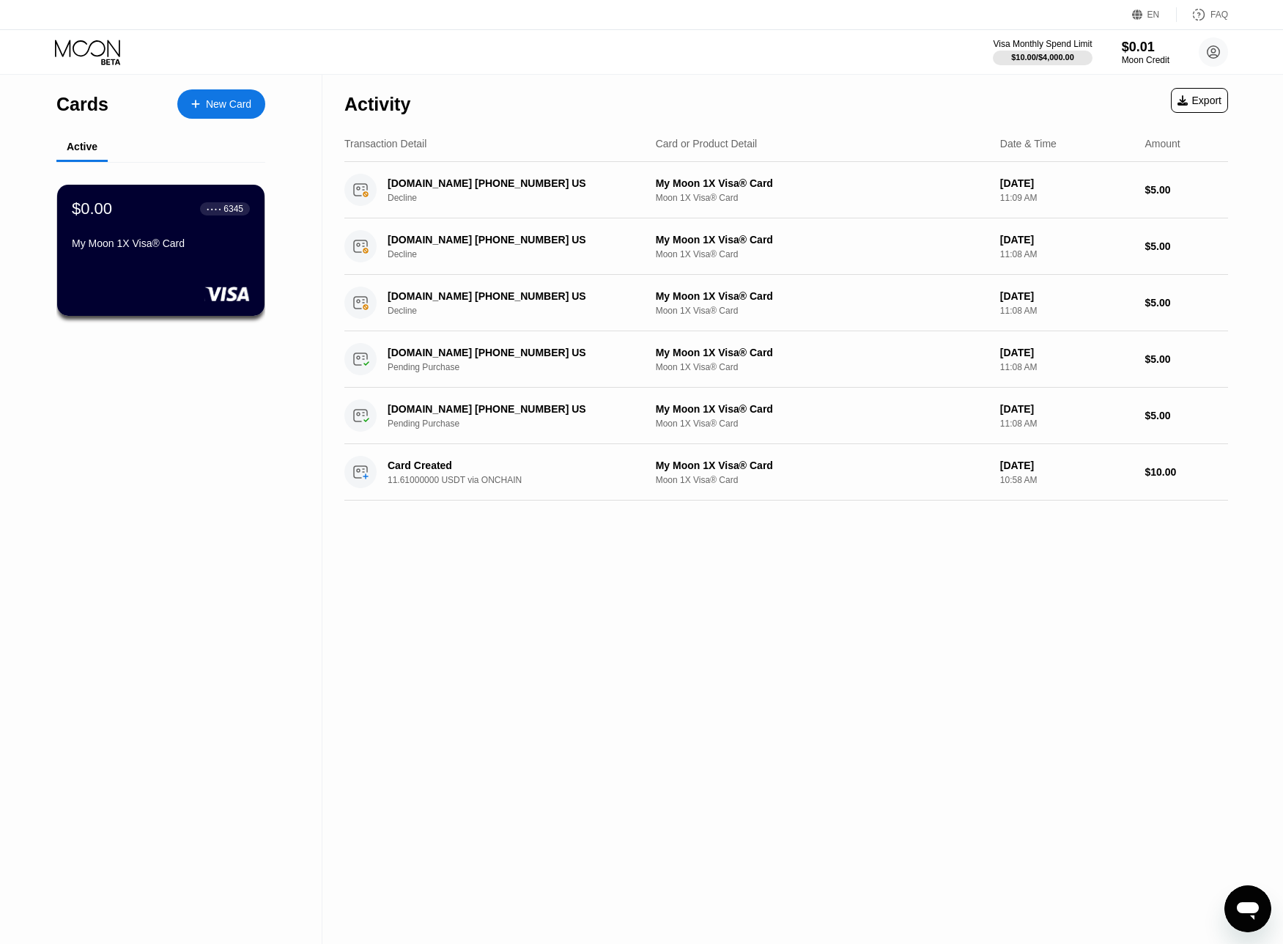
click at [543, 605] on div "Activity Export Transaction Detail Card or Product Detail Date & Time Amount [D…" at bounding box center [786, 509] width 928 height 869
click at [473, 600] on div "Activity Export Transaction Detail Card or Product Detail Date & Time Amount [D…" at bounding box center [786, 509] width 928 height 869
click at [503, 588] on div "Activity Export Transaction Detail Card or Product Detail Date & Time Amount [D…" at bounding box center [786, 509] width 928 height 869
click at [420, 588] on div "Activity Export Transaction Detail Card or Product Detail Date & Time Amount [D…" at bounding box center [786, 509] width 928 height 869
click at [440, 623] on div "Activity Export Transaction Detail Card or Product Detail Date & Time Amount [D…" at bounding box center [786, 509] width 928 height 869
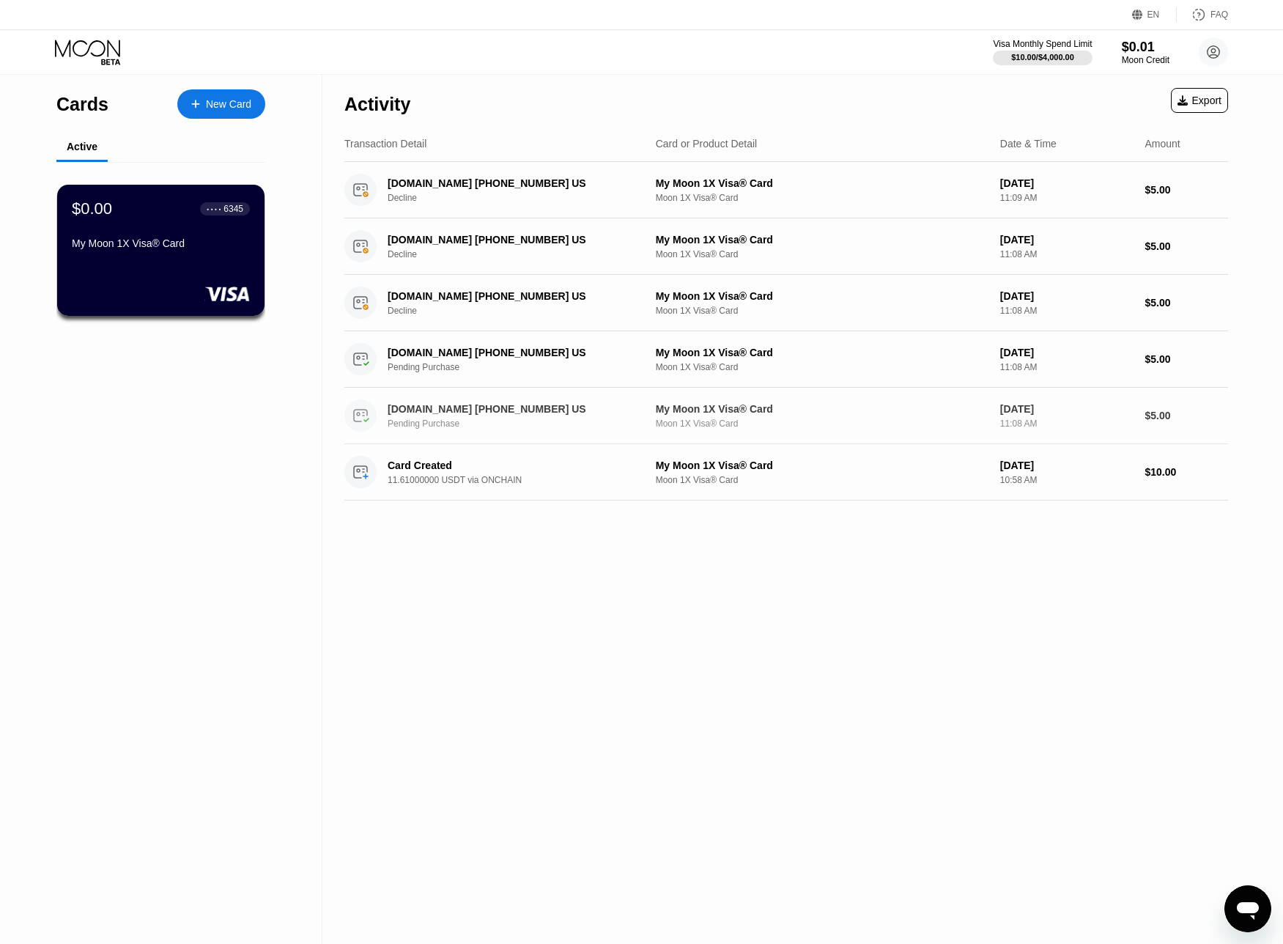
click at [718, 413] on div "My Moon 1X Visa® Card" at bounding box center [822, 409] width 333 height 12
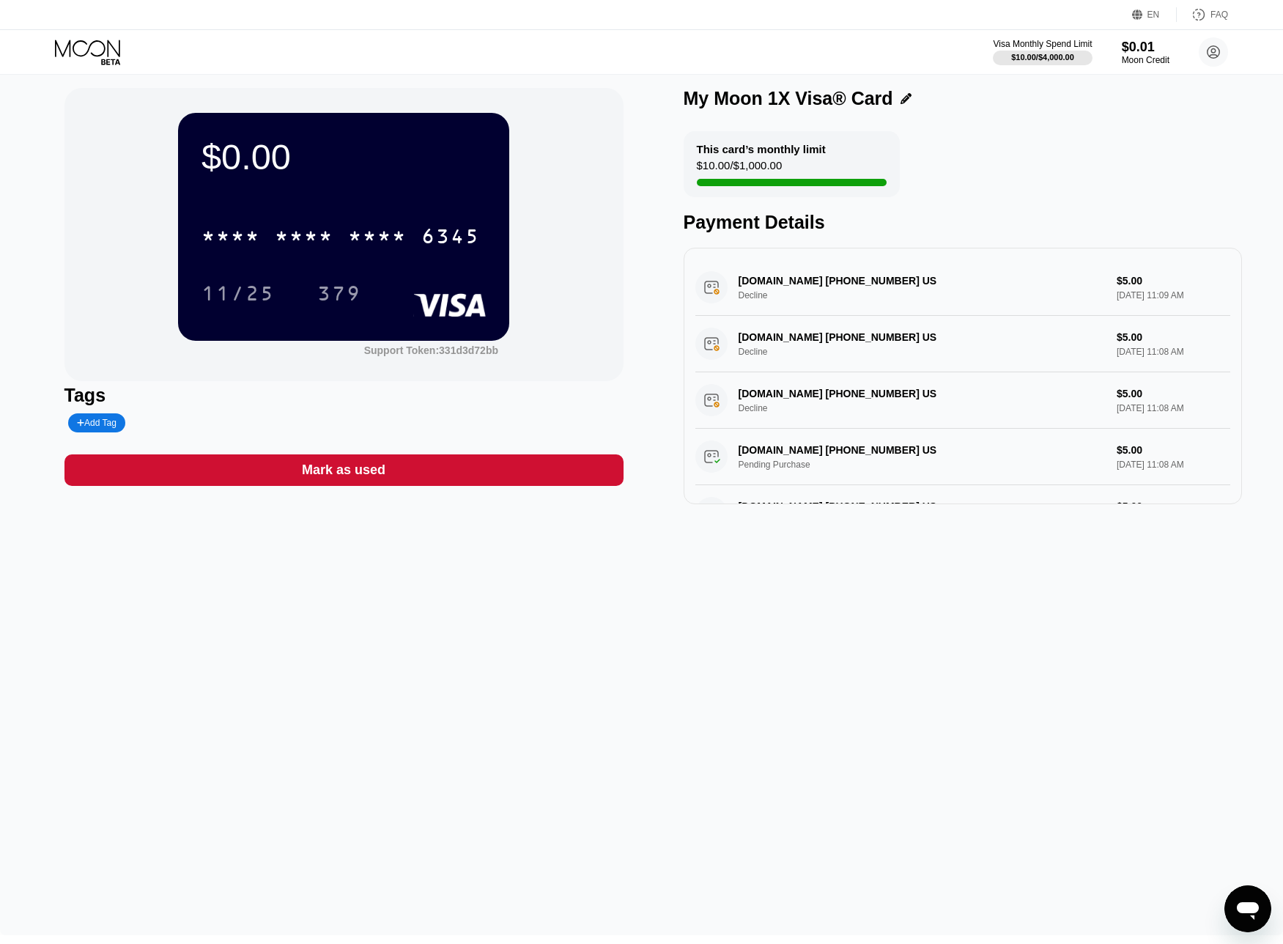
click at [630, 624] on div "$0.00 * * * * * * * * * * * * 6345 11/25 379 Support Token: 331d3d72bb Tags Add…" at bounding box center [641, 500] width 1283 height 869
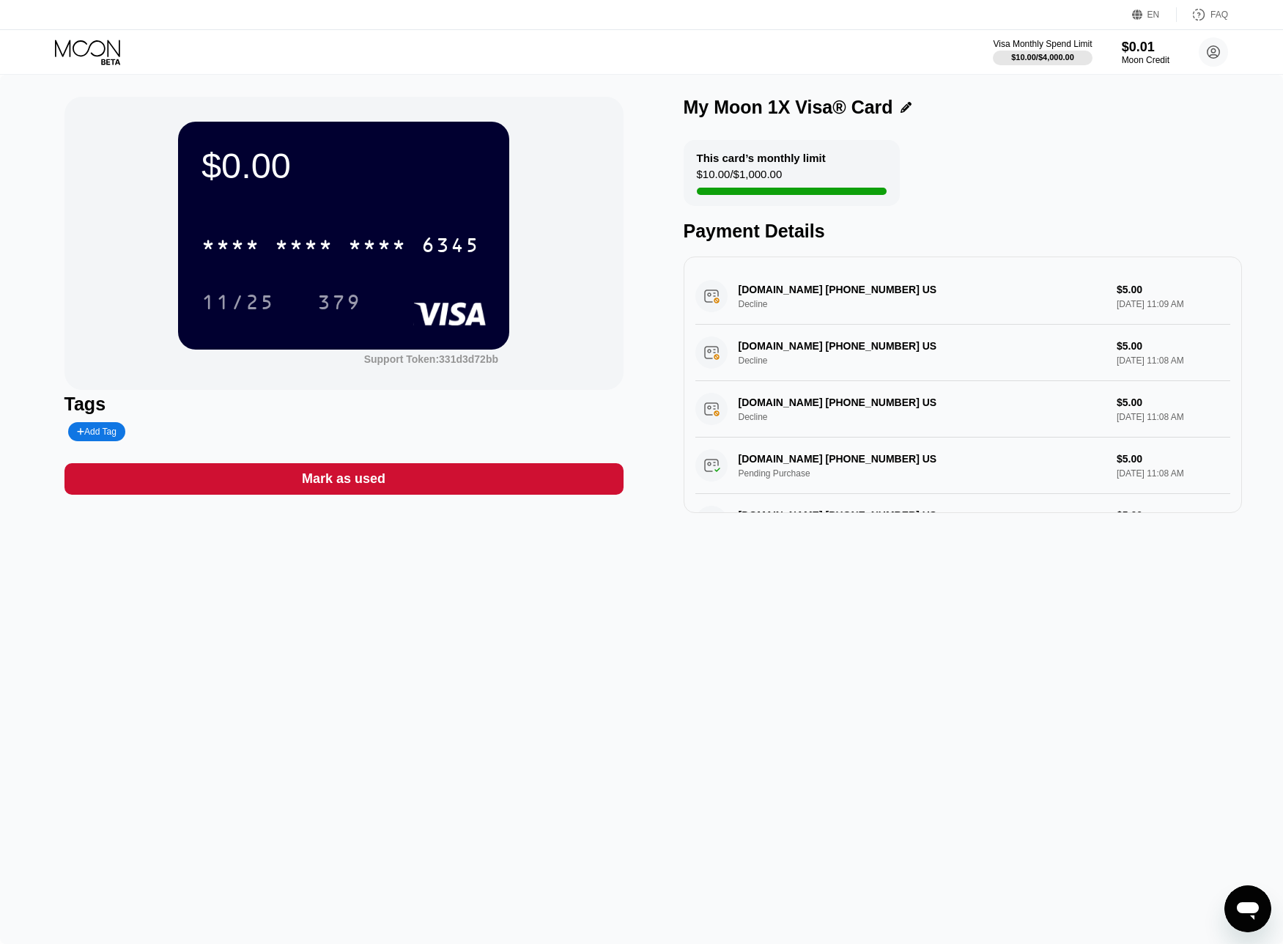
click at [545, 625] on div "$0.00 * * * * * * * * * * * * 6345 11/25 379 Support Token: 331d3d72bb Tags Add…" at bounding box center [641, 509] width 1283 height 869
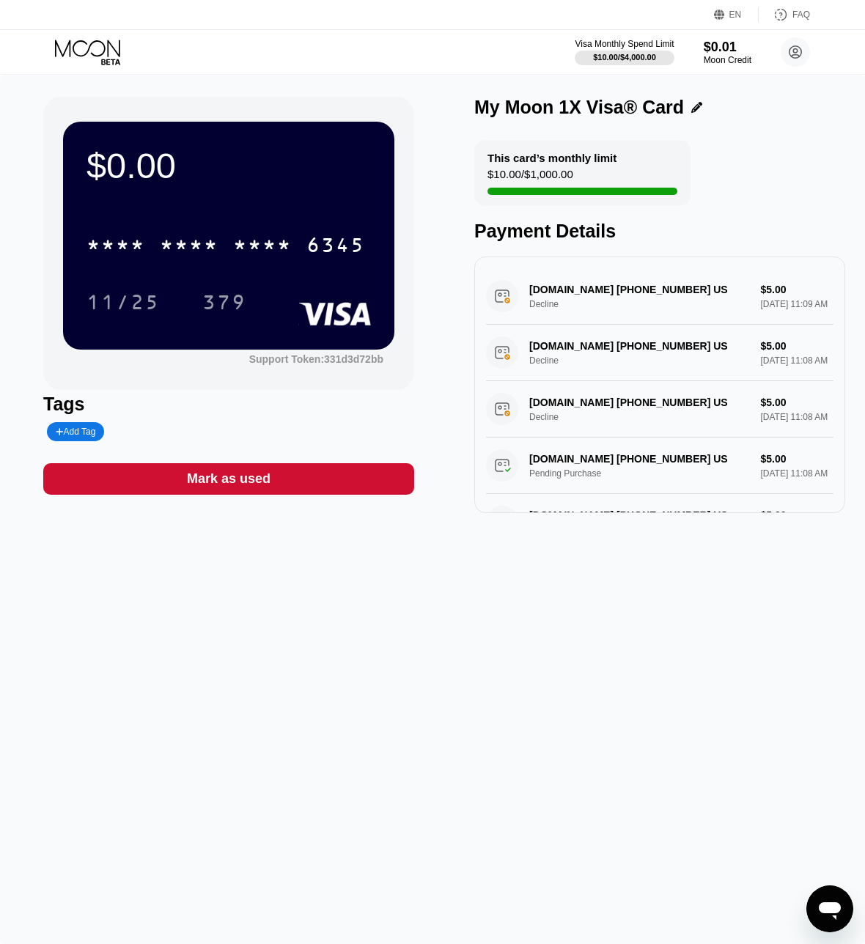
click at [304, 619] on div "$0.00 * * * * * * * * * * * * 6345 11/25 379 Support Token: 331d3d72bb Tags Add…" at bounding box center [432, 509] width 865 height 869
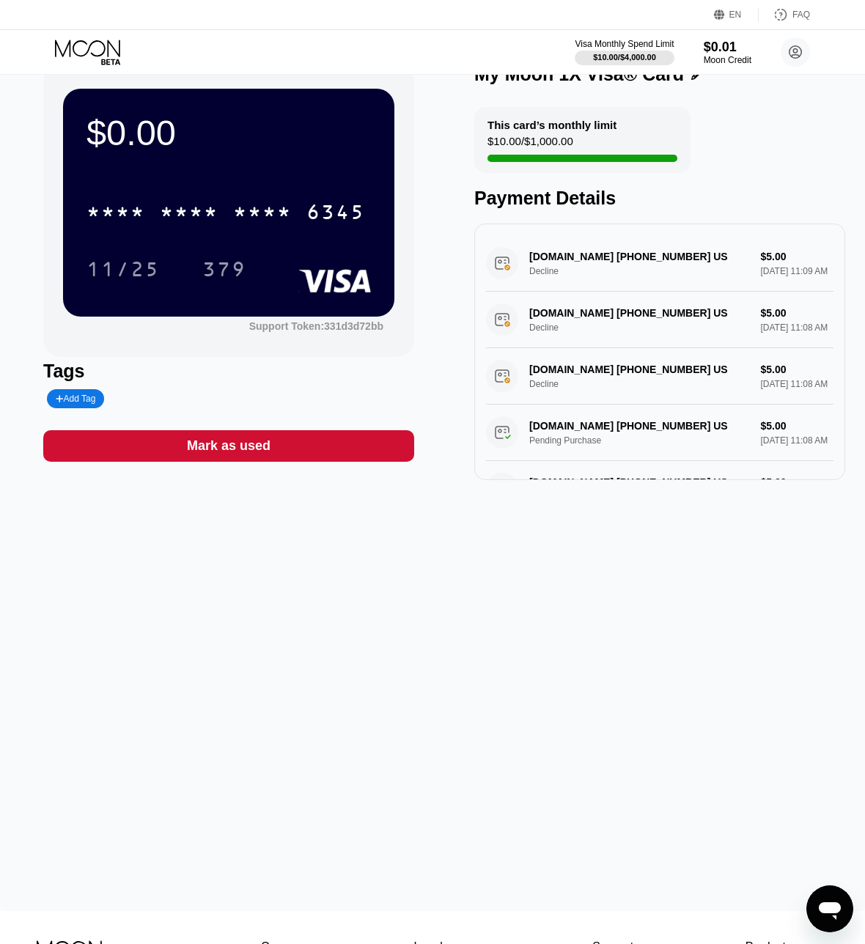
drag, startPoint x: 426, startPoint y: 602, endPoint x: 430, endPoint y: 595, distance: 8.5
click at [426, 602] on div "$0.00 * * * * * * * * * * * * 6345 11/25 379 Support Token: 331d3d72bb Tags Add…" at bounding box center [432, 476] width 865 height 869
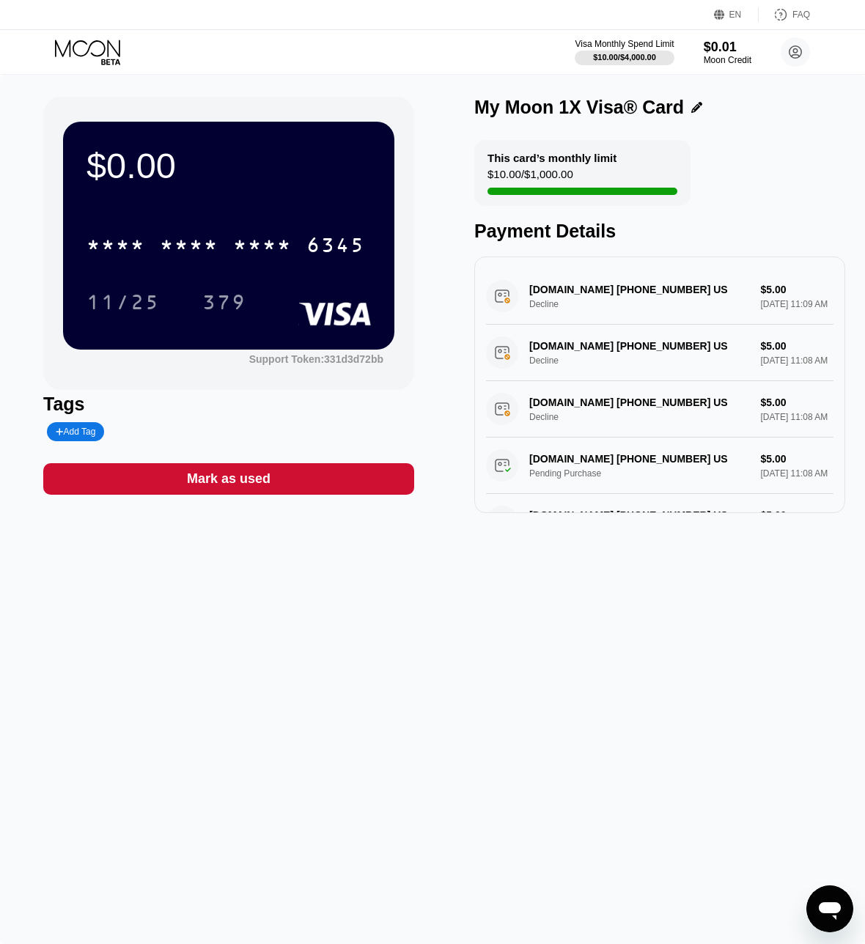
scroll to position [9, 0]
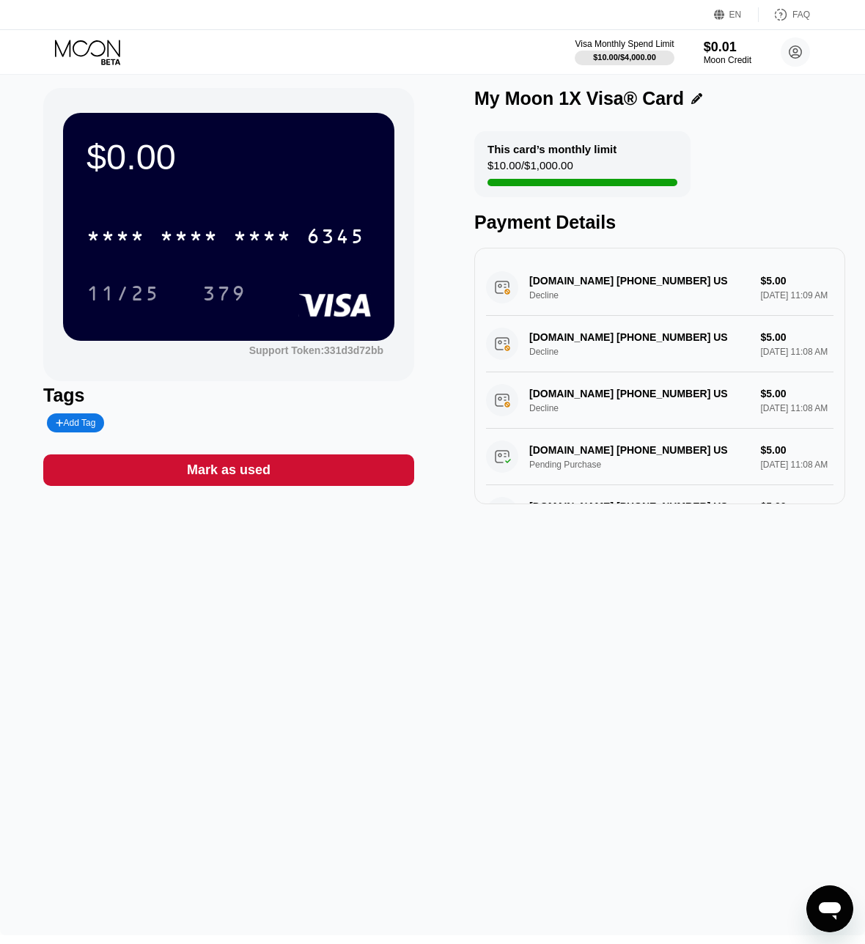
click at [433, 592] on div "$0.00 * * * * * * * * * * * * 6345 11/25 379 Support Token: 331d3d72bb Tags Add…" at bounding box center [432, 500] width 865 height 869
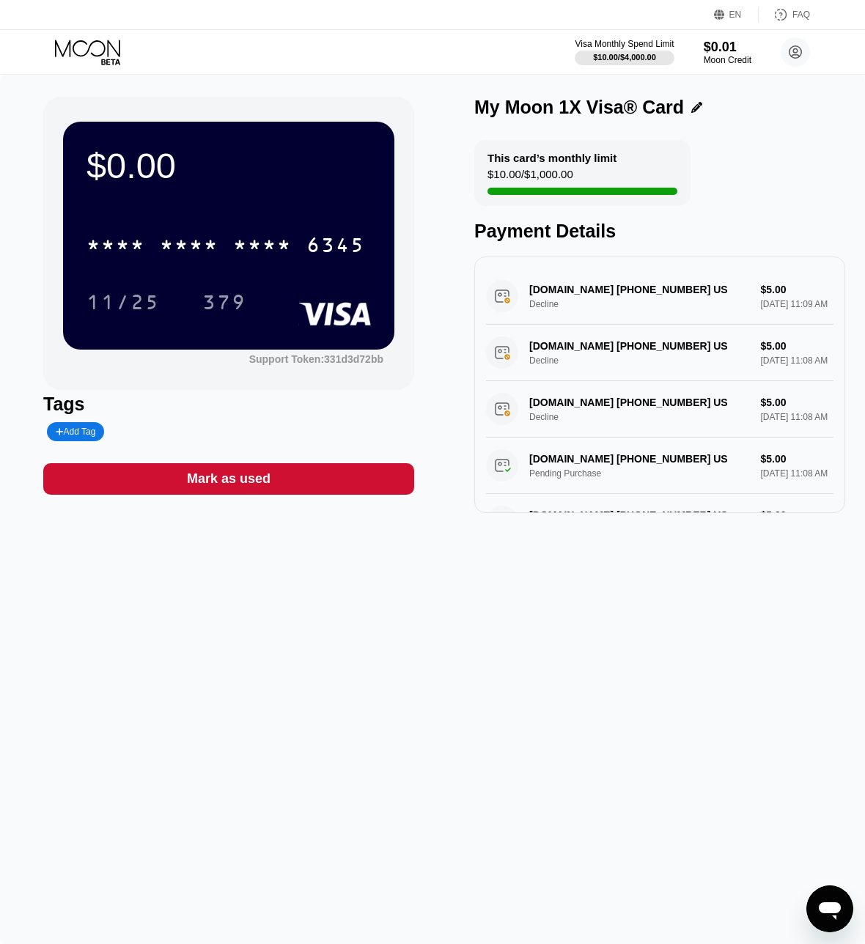
click at [433, 591] on div "$0.00 * * * * * * * * * * * * 6345 11/25 379 Support Token: 331d3d72bb Tags Add…" at bounding box center [432, 509] width 865 height 869
